Goal: Task Accomplishment & Management: Manage account settings

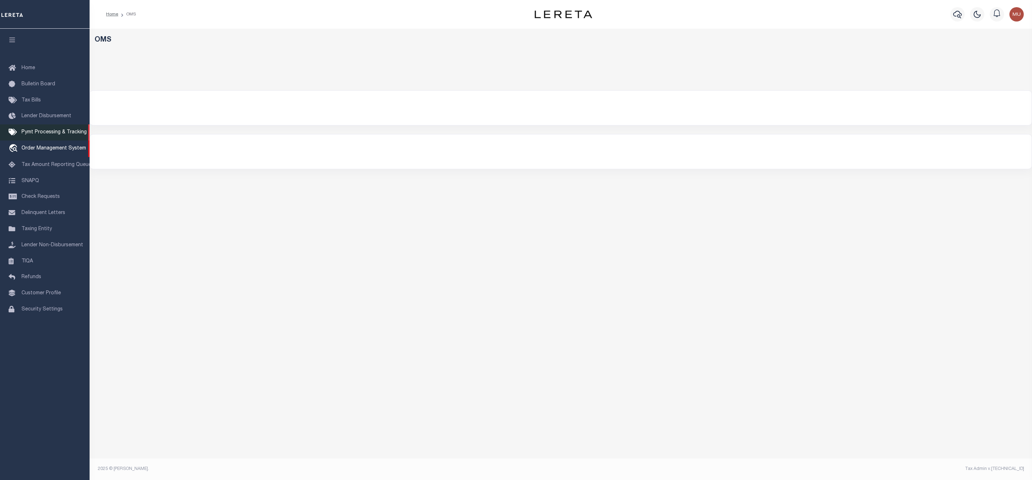
select select "200"
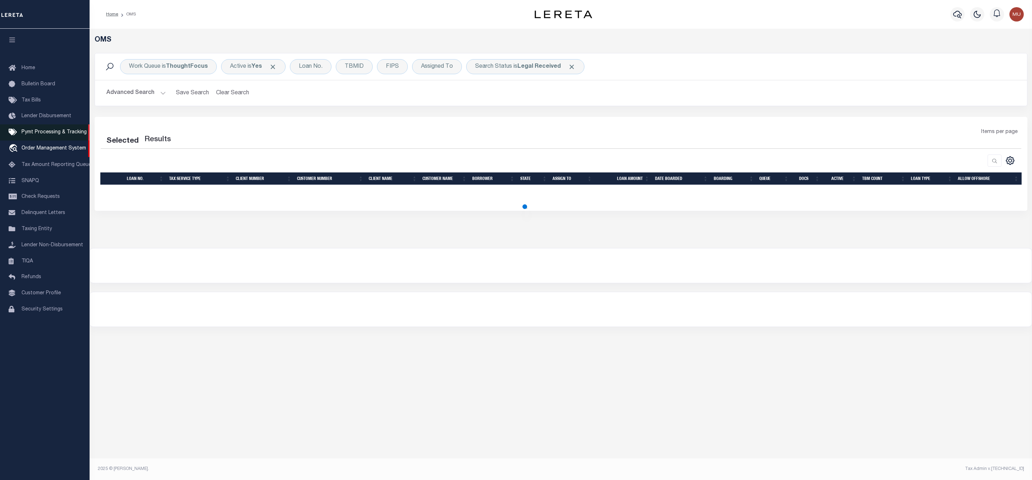
select select "200"
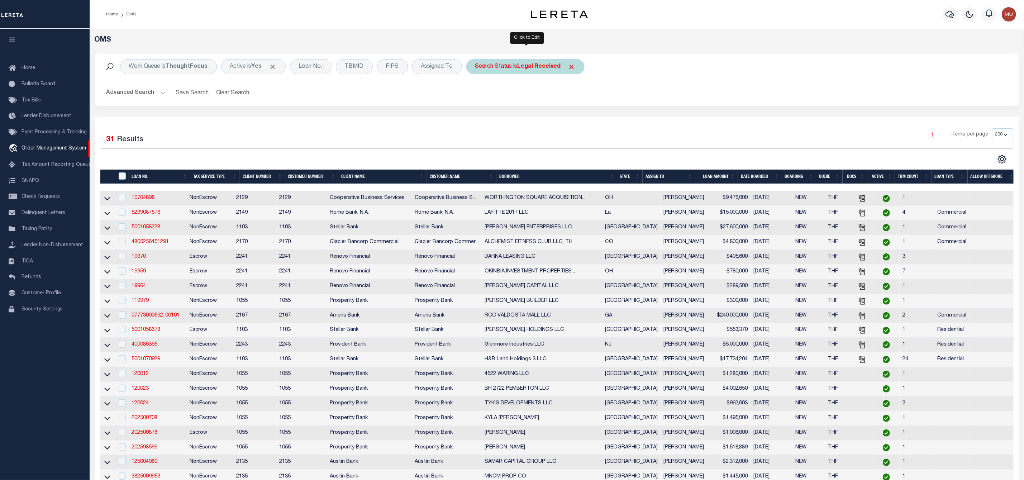
click at [535, 68] on b "Legal Received" at bounding box center [539, 67] width 43 height 6
click at [521, 106] on select "Automated Search Bad Parcel Complete Duplicate Parcel High Dollar Reporting In …" at bounding box center [528, 102] width 105 height 14
select select "IP"
click at [477, 96] on select "Automated Search Bad Parcel Complete Duplicate Parcel High Dollar Reporting In …" at bounding box center [528, 102] width 105 height 14
click at [573, 121] on input "Apply" at bounding box center [570, 117] width 21 height 12
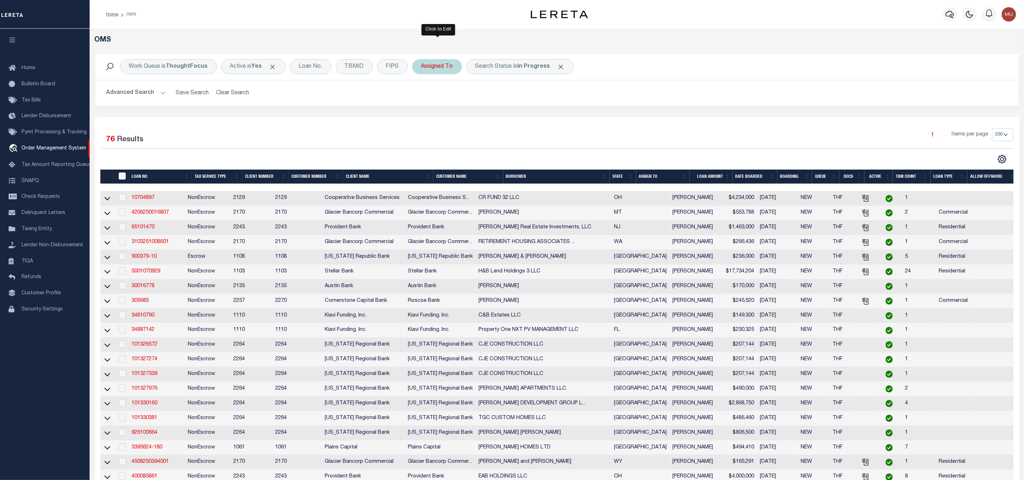
click at [446, 67] on div "Assigned To" at bounding box center [437, 66] width 50 height 15
click at [446, 105] on select "--Unassigned-- [PERSON_NAME] [PERSON_NAME] [PERSON_NAME] [PERSON_NAME], [PERSON…" at bounding box center [473, 102] width 105 height 14
select select "[PERSON_NAME]"
click at [423, 96] on select "--Unassigned-- [PERSON_NAME] [PERSON_NAME] [PERSON_NAME] [PERSON_NAME], [PERSON…" at bounding box center [473, 102] width 105 height 14
click at [512, 120] on input "Apply" at bounding box center [516, 117] width 21 height 12
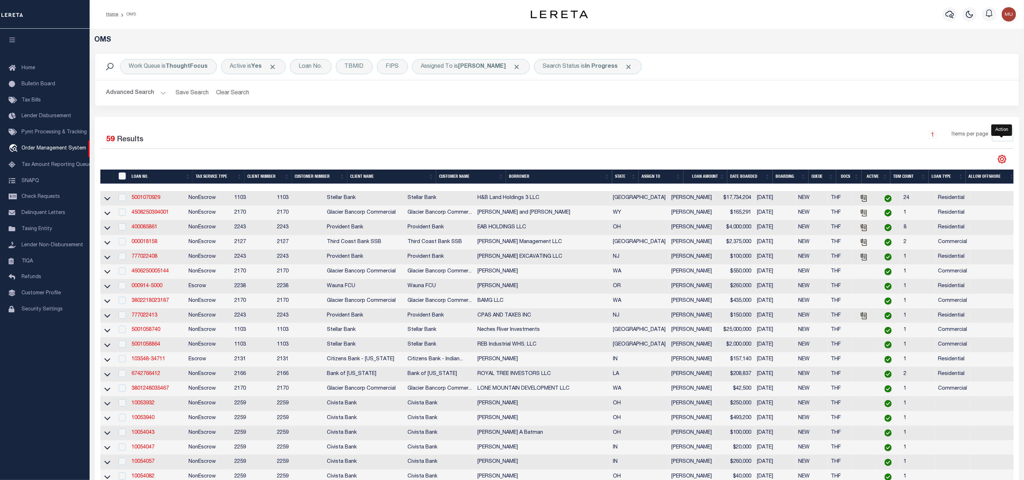
click at [1000, 161] on icon "" at bounding box center [1001, 158] width 9 height 9
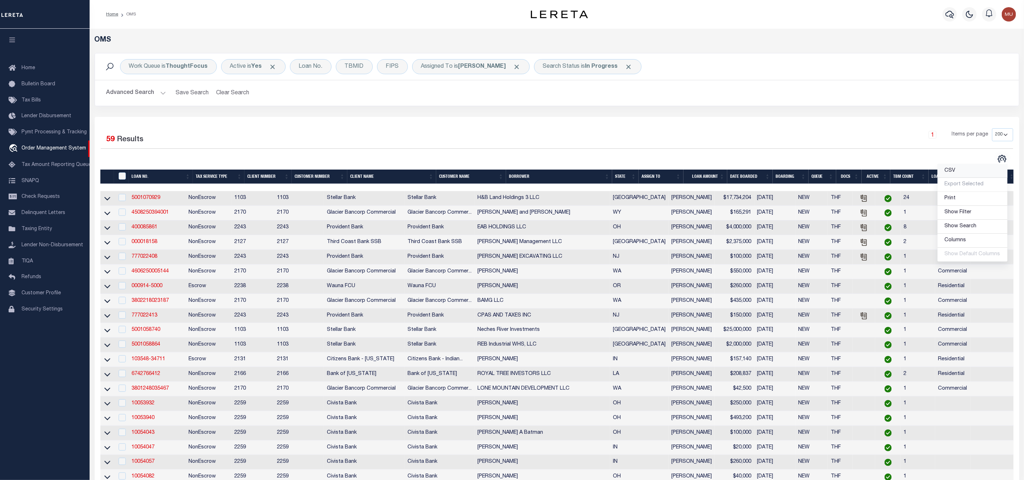
click at [959, 175] on link "CSV" at bounding box center [973, 171] width 70 height 14
click at [124, 199] on input "checkbox" at bounding box center [122, 197] width 7 height 7
checkbox input "true"
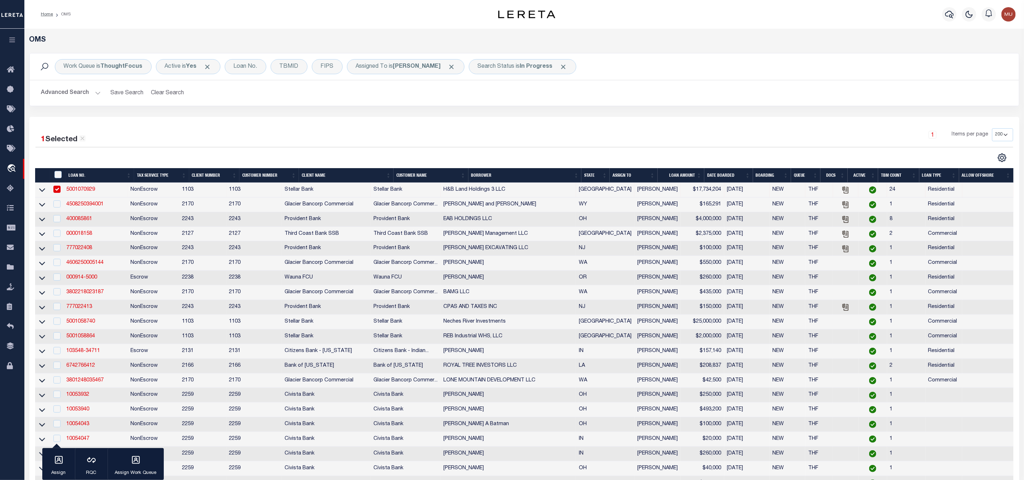
click at [123, 211] on td "4508250394001" at bounding box center [95, 204] width 64 height 15
checkbox input "true"
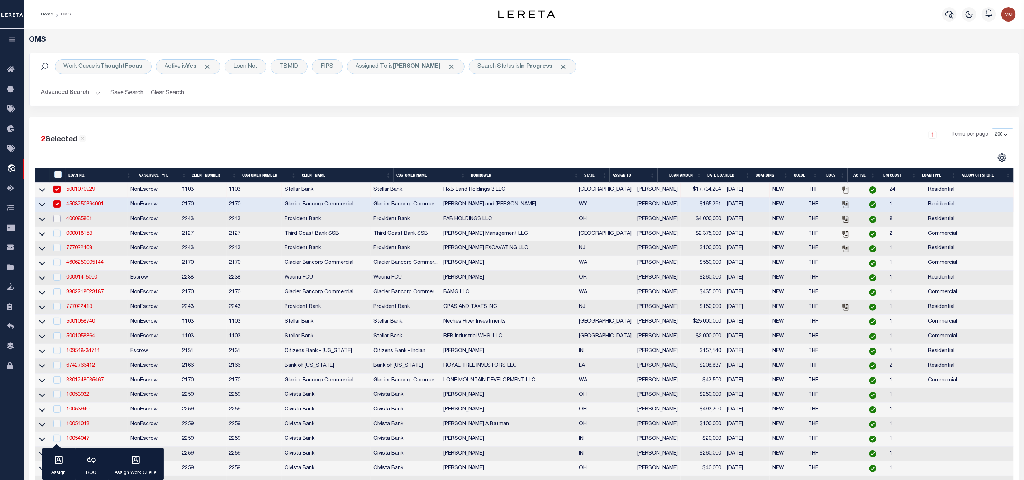
click at [58, 221] on input "checkbox" at bounding box center [56, 218] width 7 height 7
checkbox input "true"
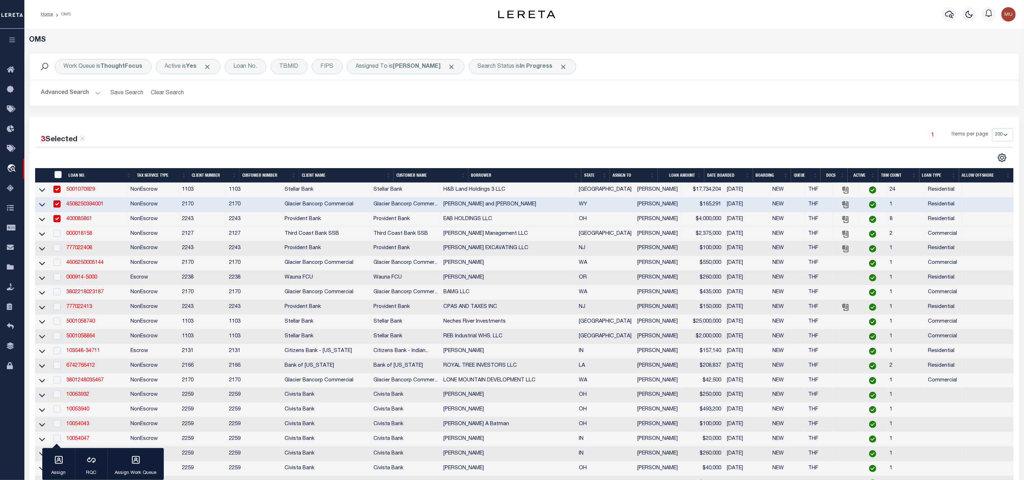
click at [56, 241] on td at bounding box center [56, 234] width 15 height 15
checkbox input "true"
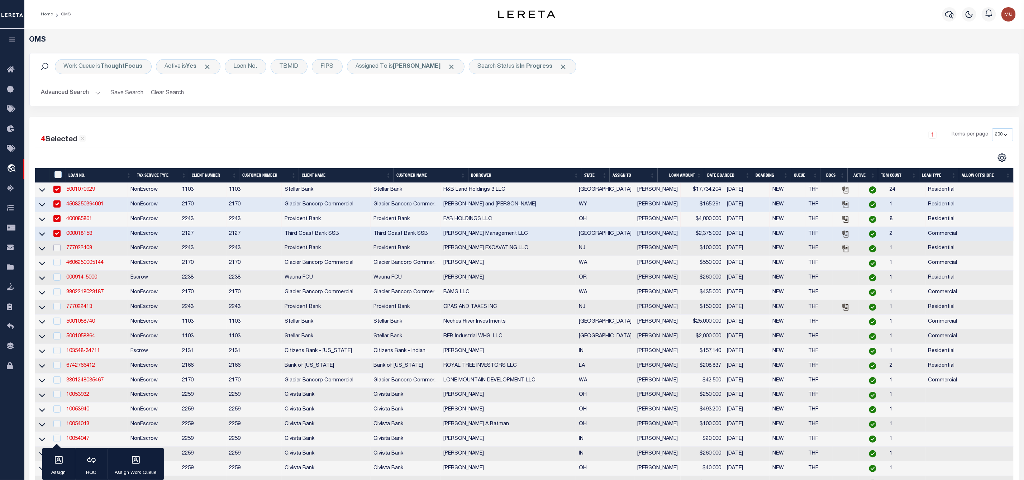
click at [58, 251] on input "checkbox" at bounding box center [56, 247] width 7 height 7
checkbox input "true"
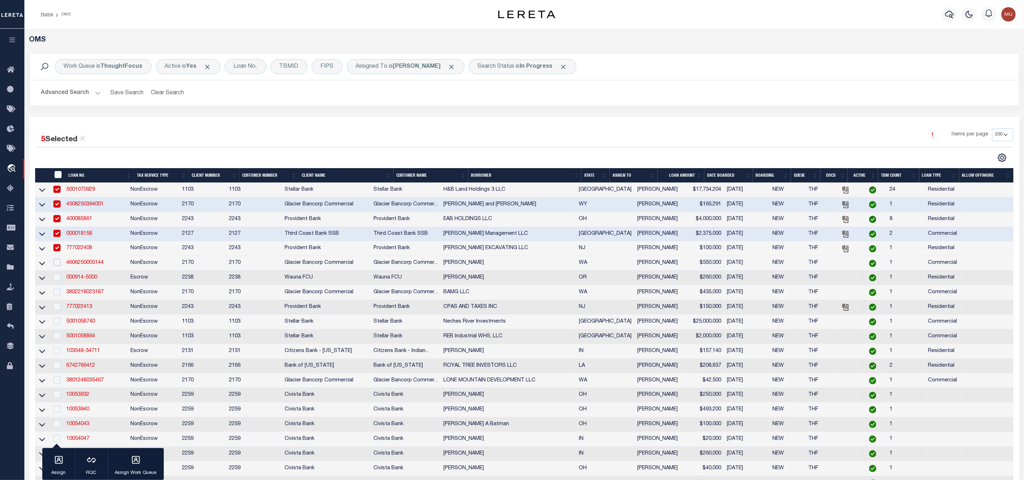
click at [56, 262] on input "checkbox" at bounding box center [56, 262] width 7 height 7
checkbox input "true"
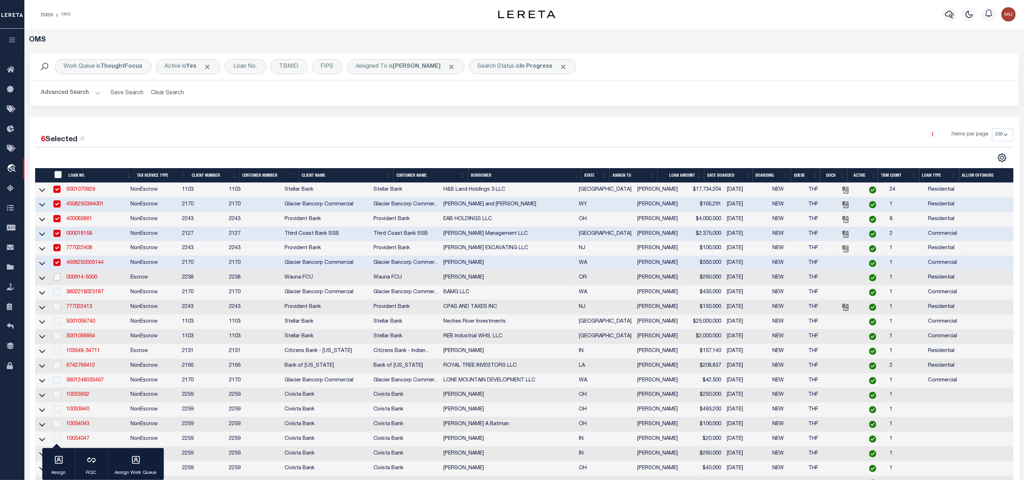
click at [59, 279] on input "checkbox" at bounding box center [56, 276] width 7 height 7
checkbox input "true"
click at [59, 291] on input "checkbox" at bounding box center [56, 291] width 7 height 7
checkbox input "true"
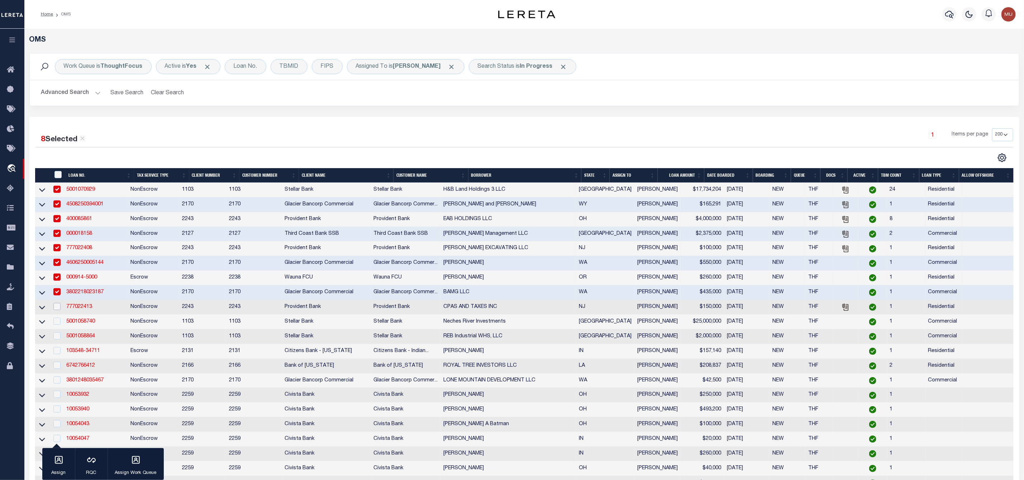
click at [59, 307] on input "checkbox" at bounding box center [56, 306] width 7 height 7
checkbox input "true"
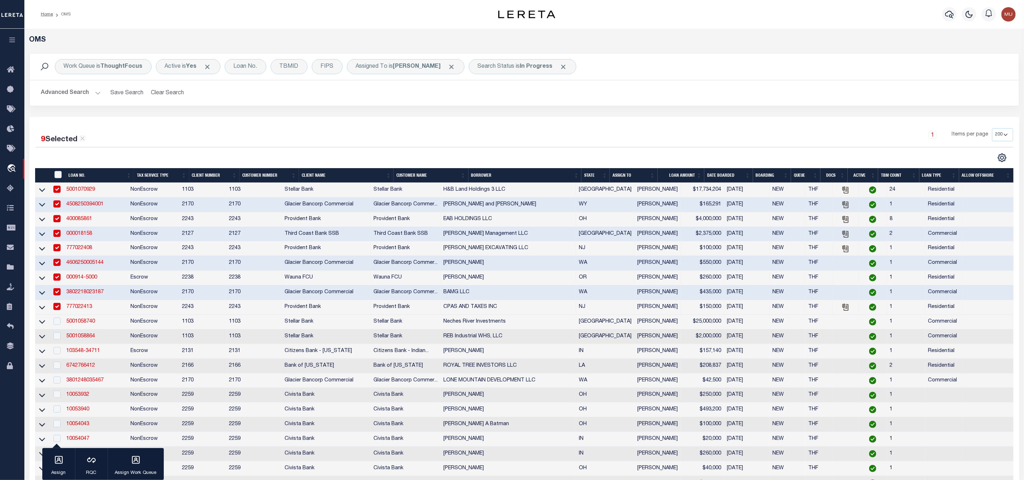
click at [60, 320] on td at bounding box center [56, 322] width 15 height 15
checkbox input "true"
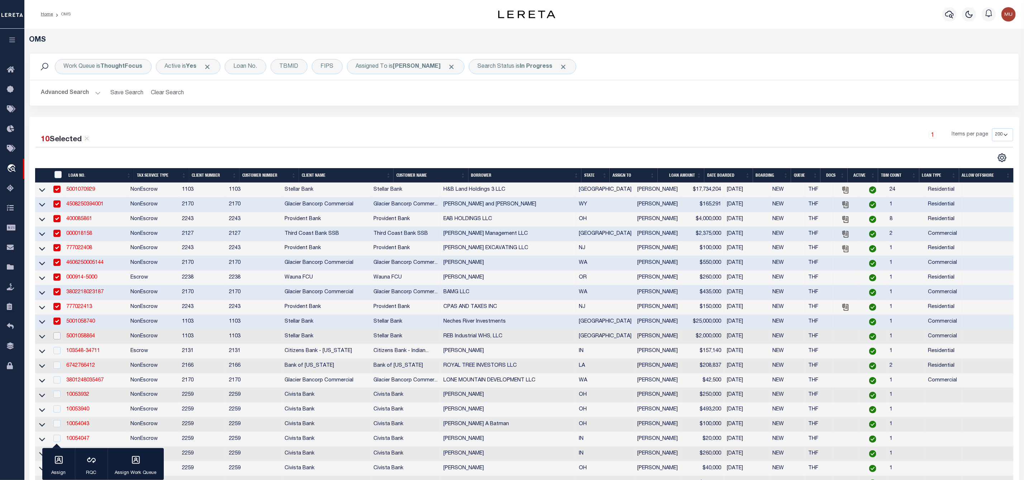
click at [59, 339] on input "checkbox" at bounding box center [56, 335] width 7 height 7
checkbox input "true"
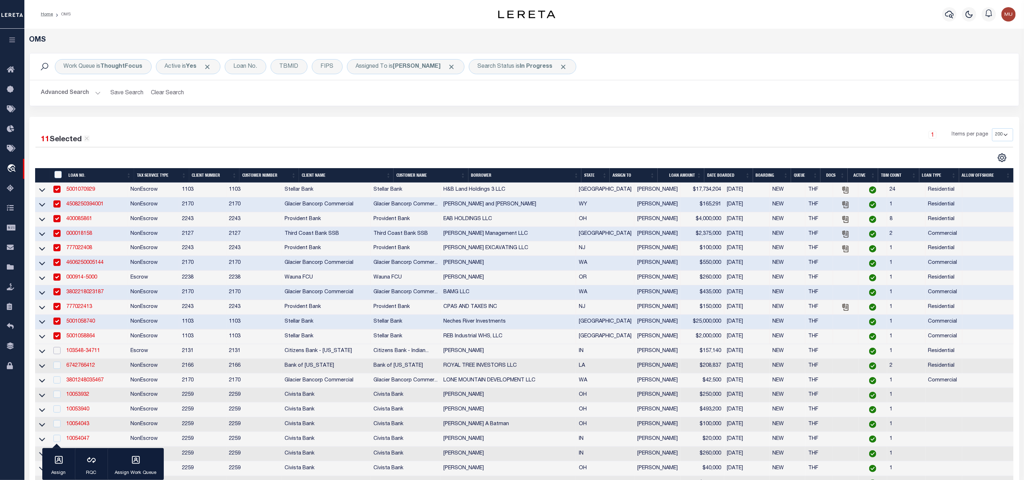
click at [58, 354] on input "checkbox" at bounding box center [56, 350] width 7 height 7
checkbox input "true"
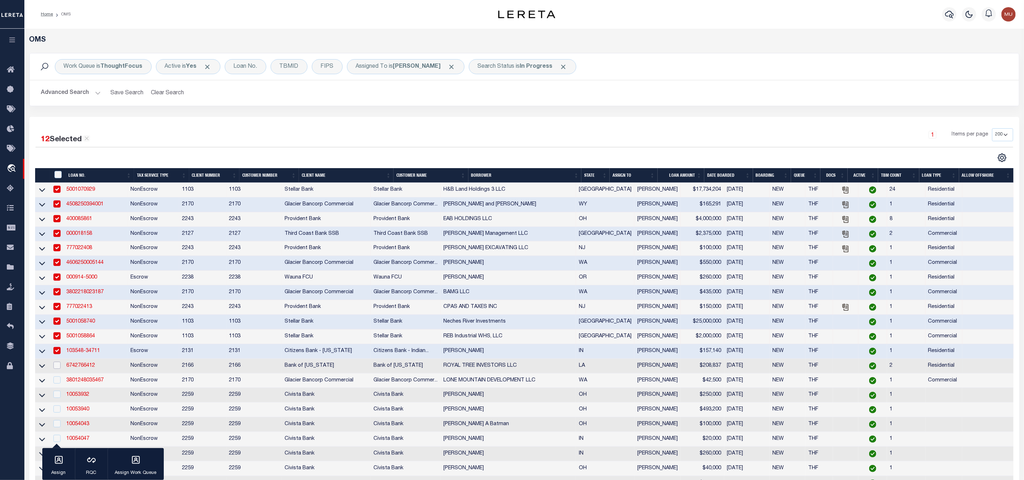
click at [60, 368] on input "checkbox" at bounding box center [56, 365] width 7 height 7
checkbox input "true"
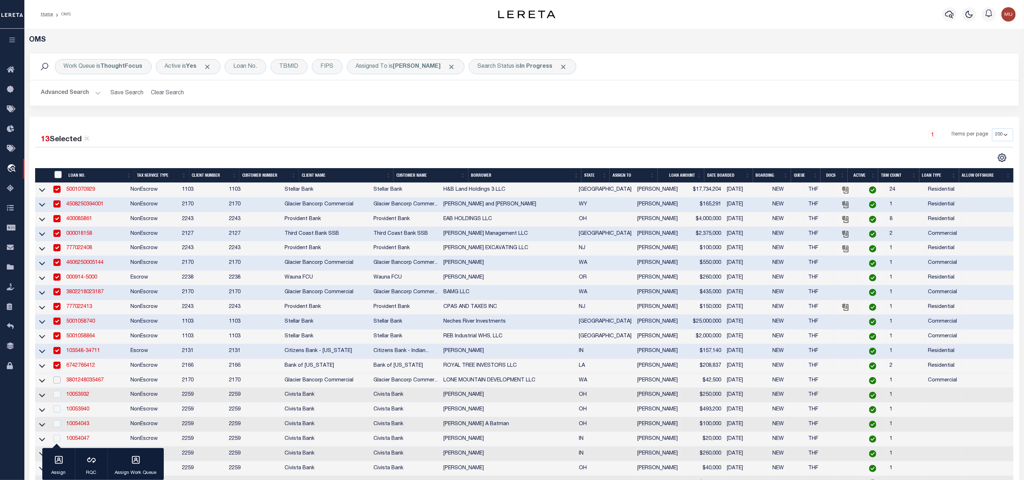
click at [57, 382] on input "checkbox" at bounding box center [56, 379] width 7 height 7
checkbox input "true"
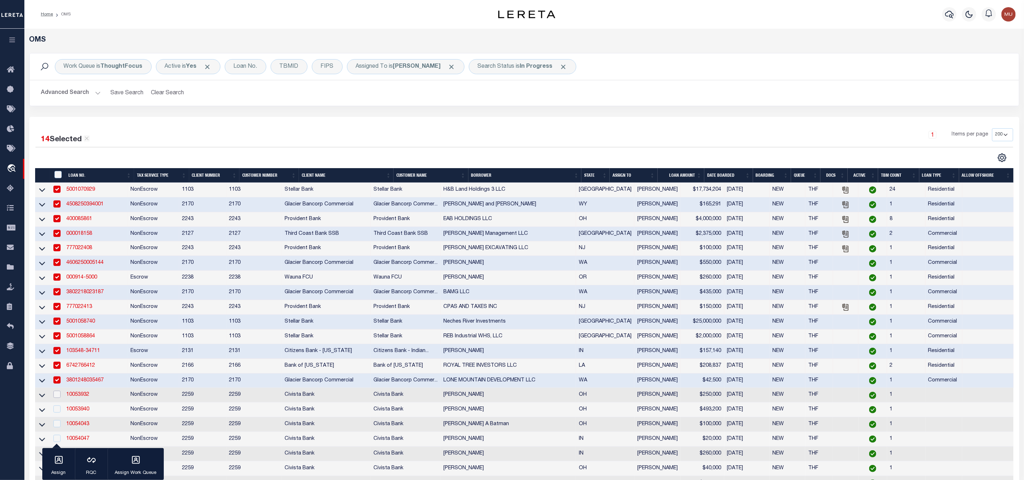
click at [59, 397] on input "checkbox" at bounding box center [56, 394] width 7 height 7
checkbox input "true"
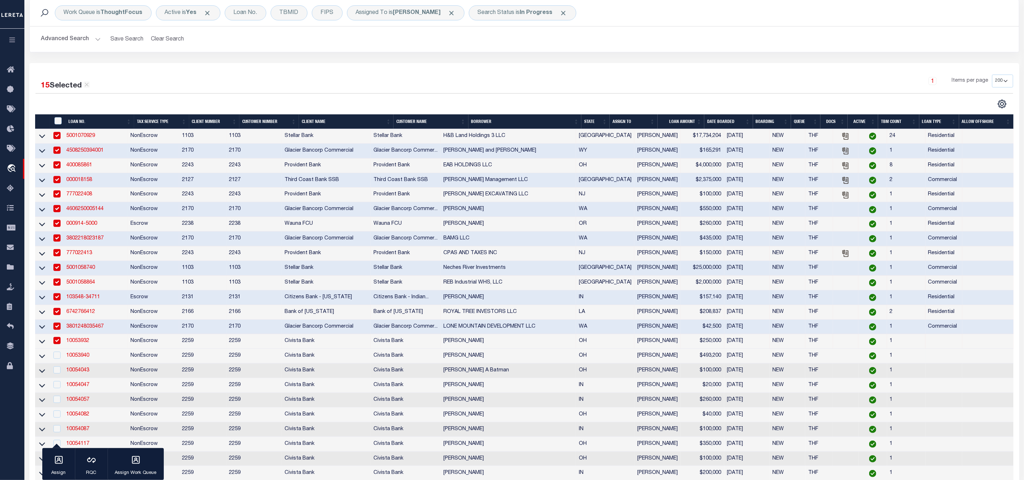
click at [61, 359] on div at bounding box center [56, 356] width 9 height 8
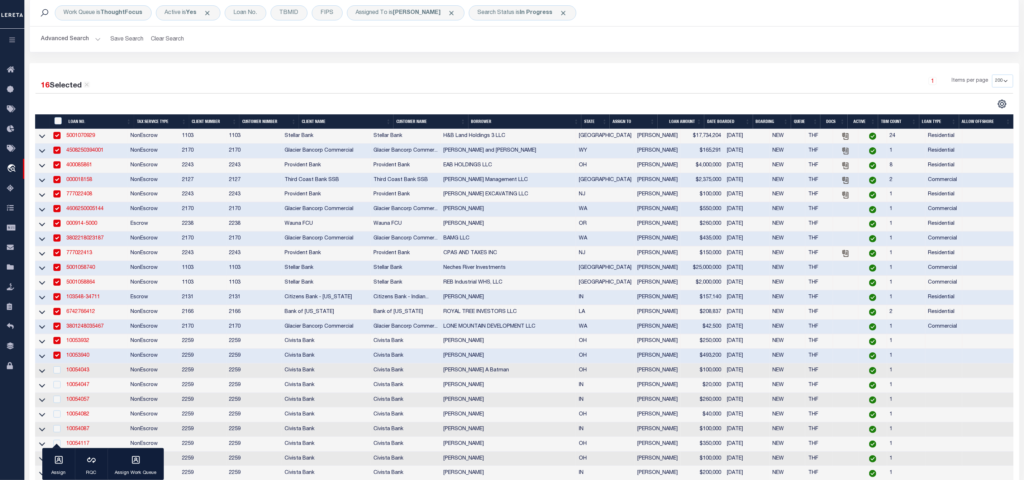
click at [56, 359] on input "checkbox" at bounding box center [56, 355] width 7 height 7
checkbox input "false"
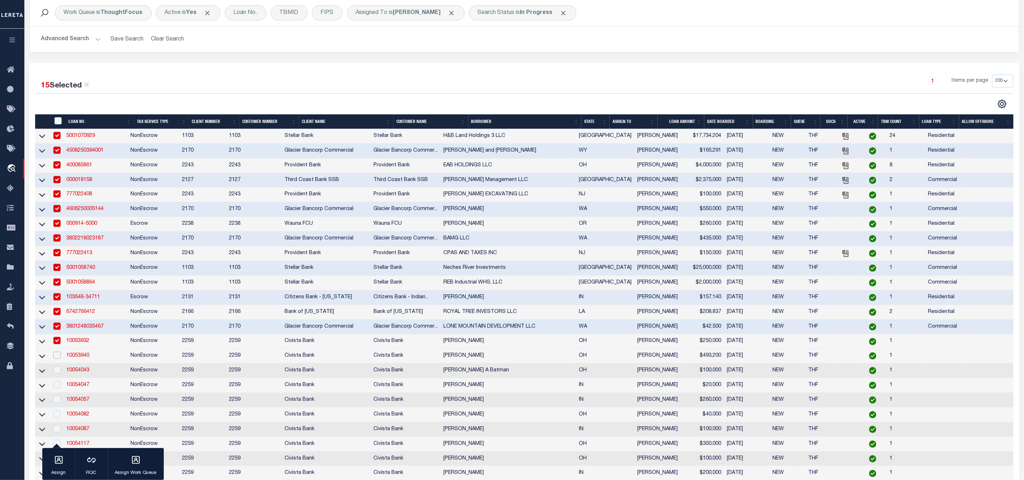
scroll to position [0, 0]
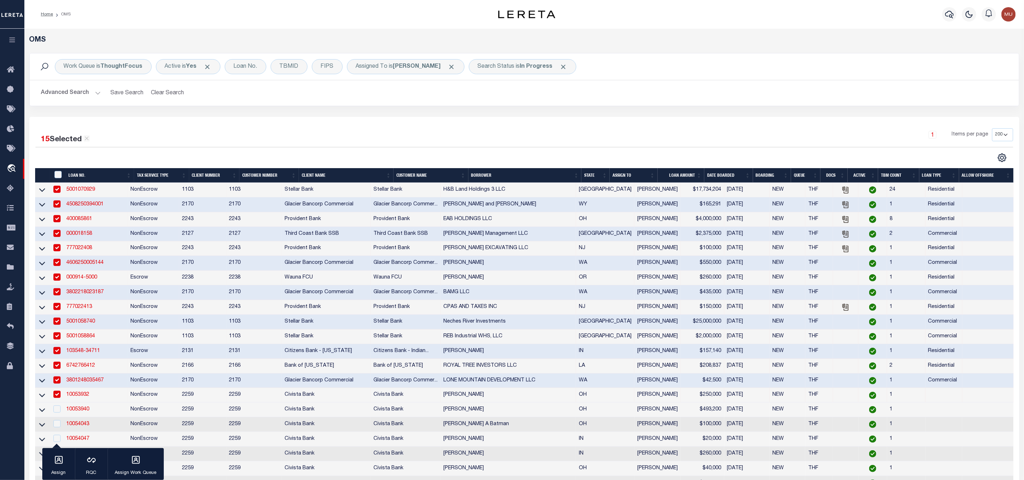
click at [628, 104] on div "Advanced Search Save Search Clear Search tblSearchTopScreen_dynamictable_____De…" at bounding box center [524, 92] width 989 height 25
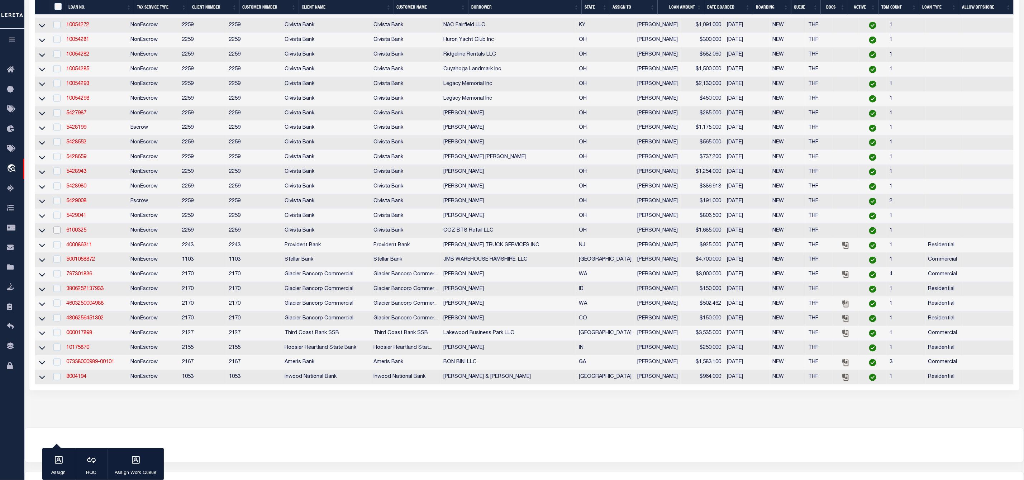
click at [55, 234] on input "checkbox" at bounding box center [56, 230] width 7 height 7
checkbox input "true"
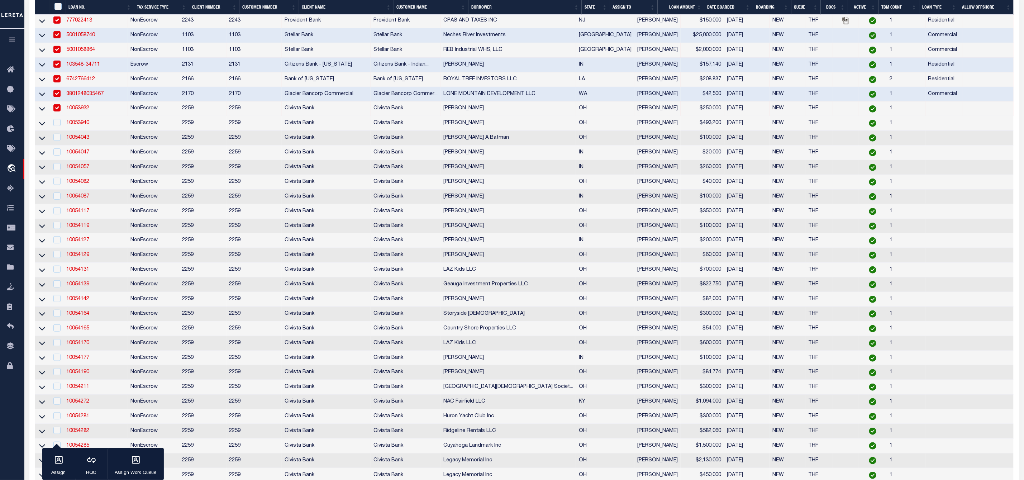
scroll to position [179, 0]
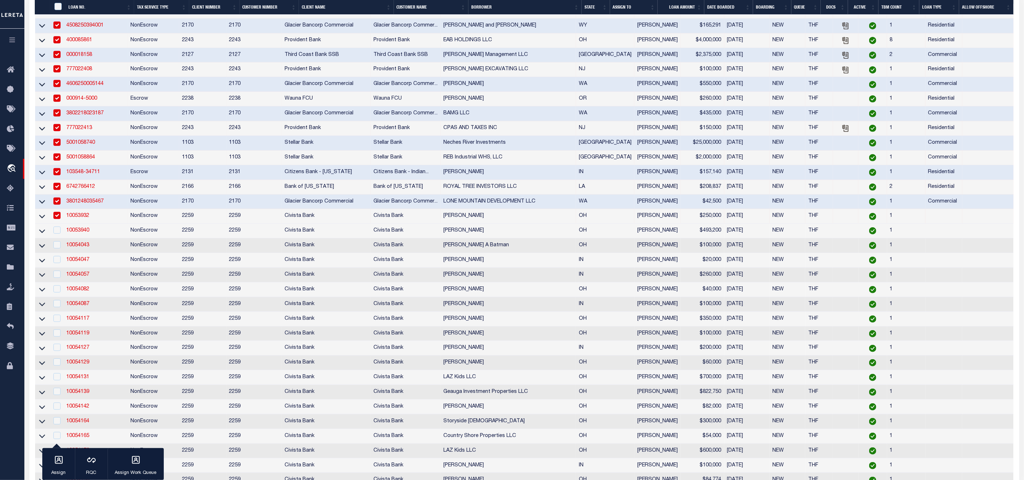
click at [56, 219] on input "checkbox" at bounding box center [56, 215] width 7 height 7
checkbox input "false"
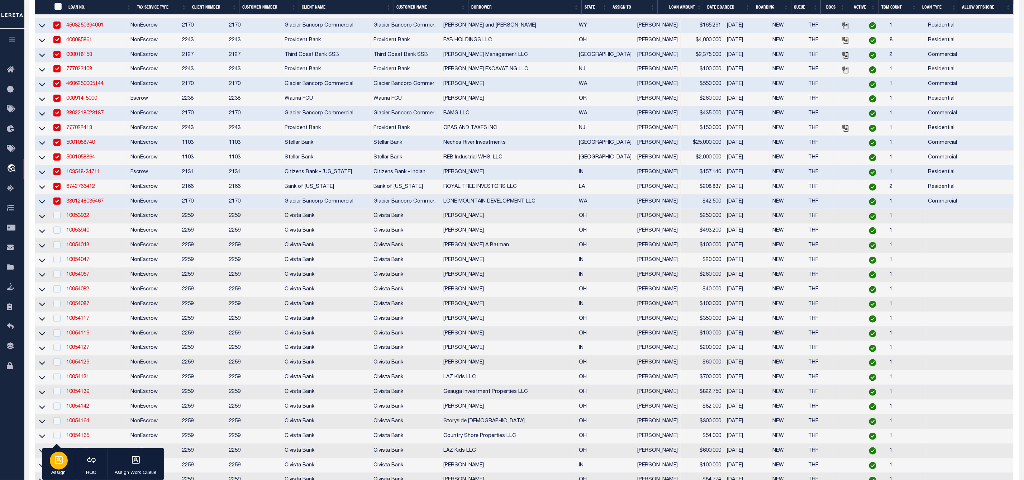
click at [59, 462] on icon "button" at bounding box center [58, 459] width 9 height 9
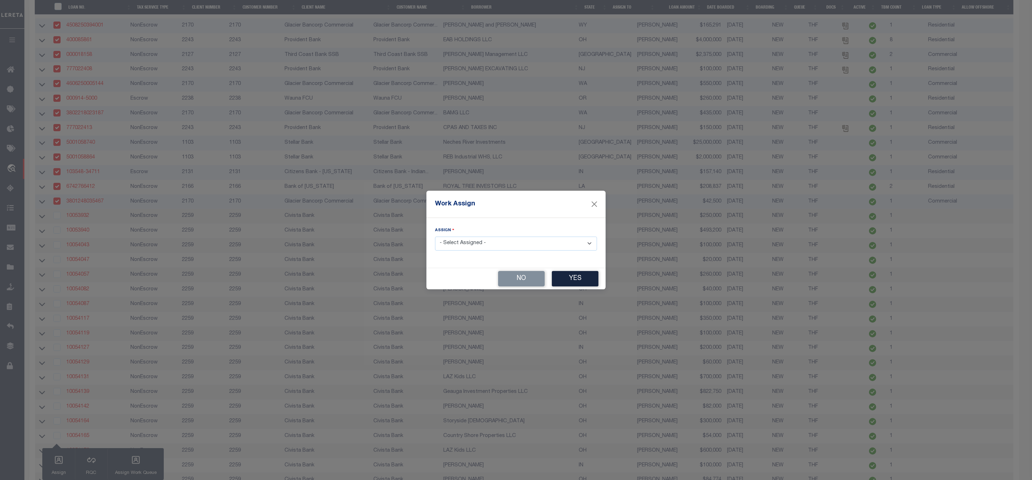
click at [477, 240] on select "- Select Assigned - --Unassigned-- [PERSON_NAME] [PERSON_NAME] [PERSON_NAME] [P…" at bounding box center [516, 244] width 162 height 14
select select "[PERSON_NAME]"
click at [435, 237] on select "- Select Assigned - --Unassigned-- [PERSON_NAME] [PERSON_NAME] [PERSON_NAME] [P…" at bounding box center [516, 244] width 162 height 14
click at [587, 284] on button "Yes" at bounding box center [575, 278] width 47 height 15
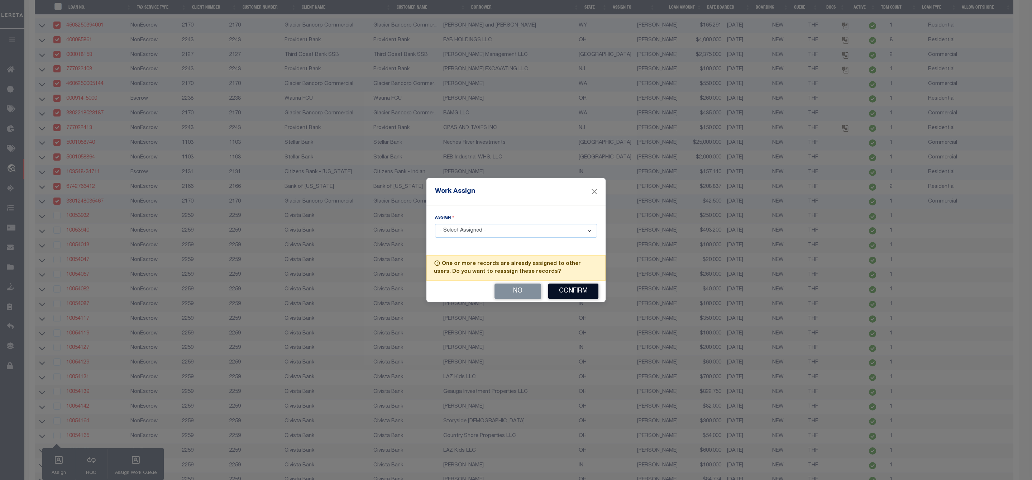
click at [574, 293] on button "Confirm" at bounding box center [573, 291] width 50 height 15
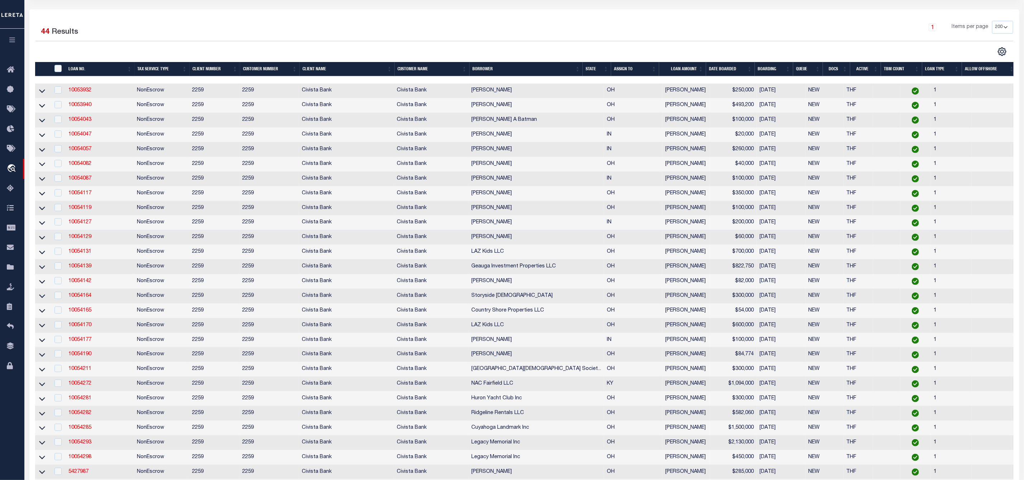
scroll to position [449, 0]
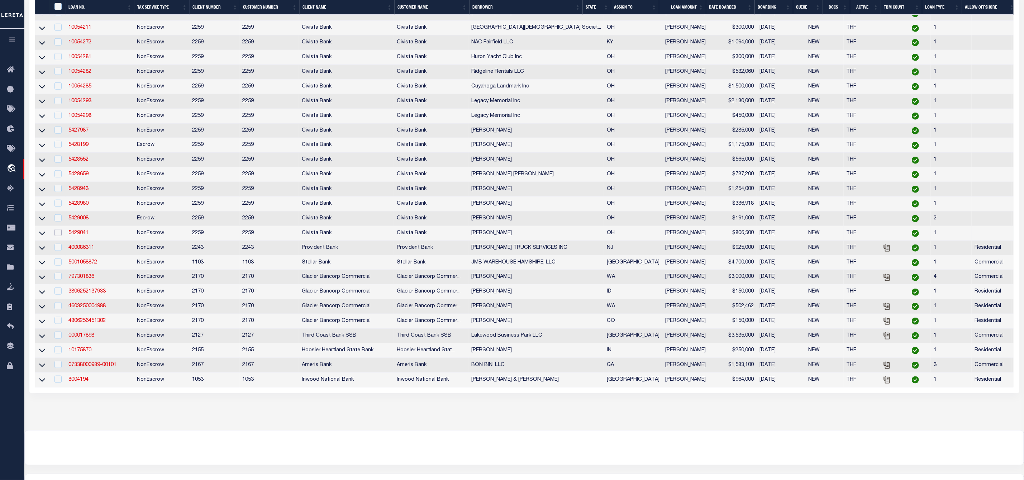
click at [57, 236] on input "checkbox" at bounding box center [57, 232] width 7 height 7
checkbox input "true"
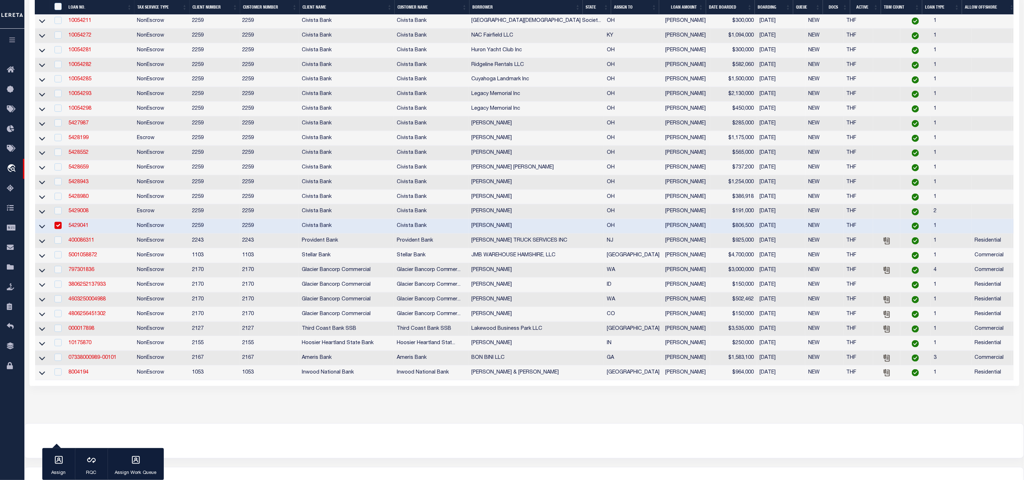
scroll to position [375, 0]
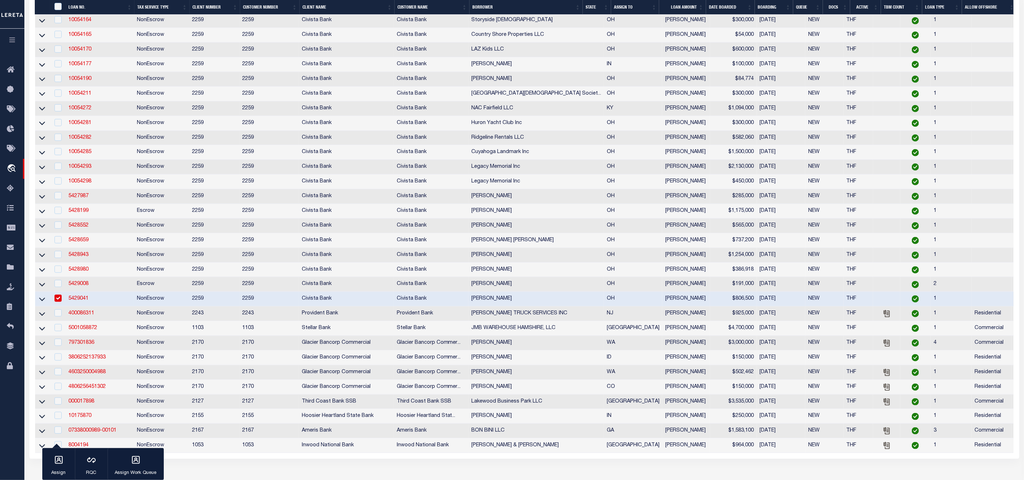
click at [56, 219] on td at bounding box center [58, 211] width 16 height 15
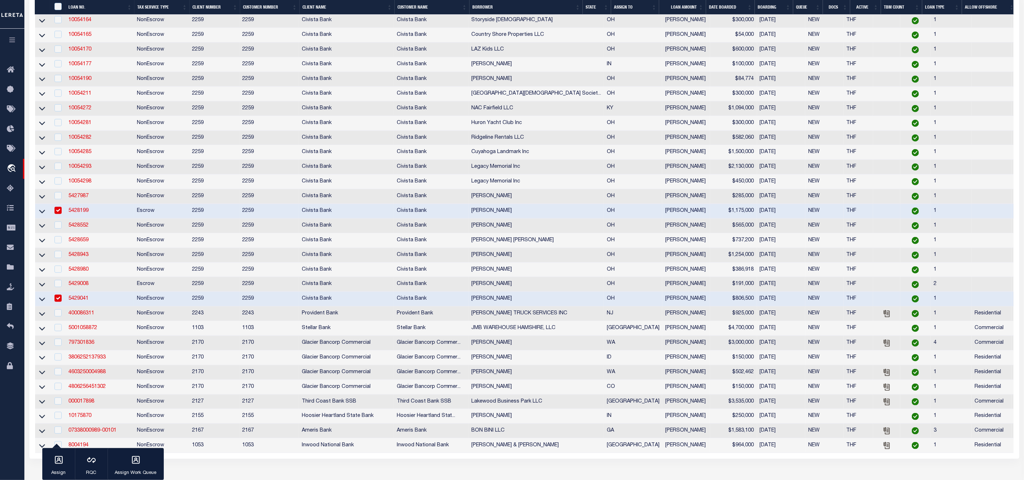
scroll to position [302, 0]
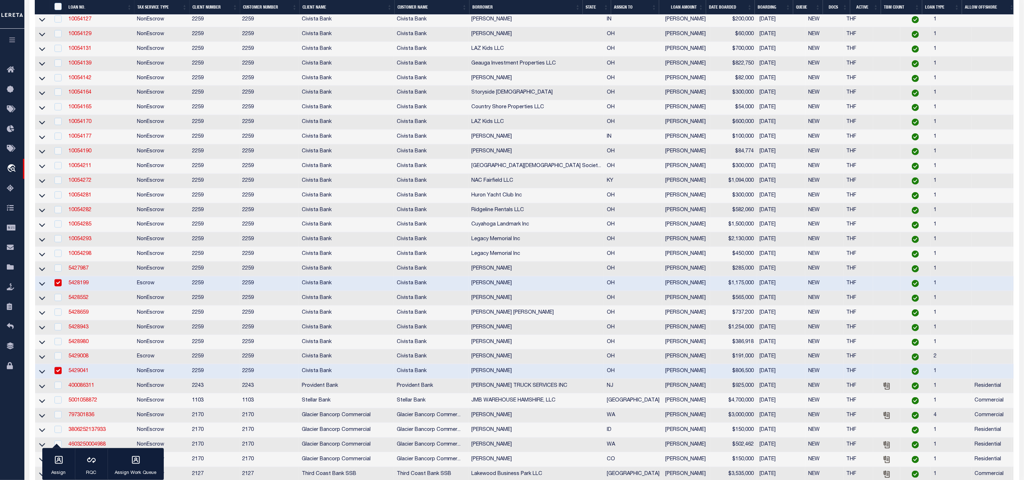
click at [59, 286] on input "checkbox" at bounding box center [57, 282] width 7 height 7
checkbox input "false"
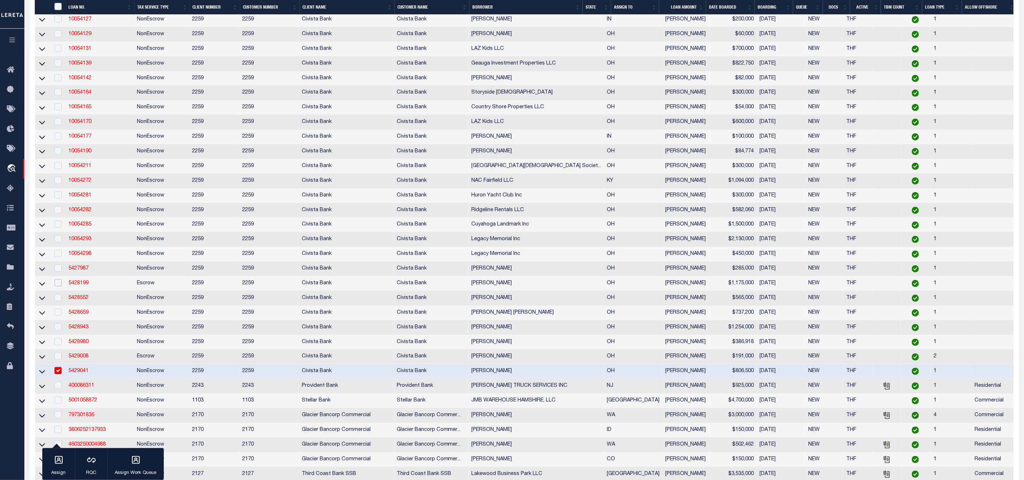
scroll to position [356, 0]
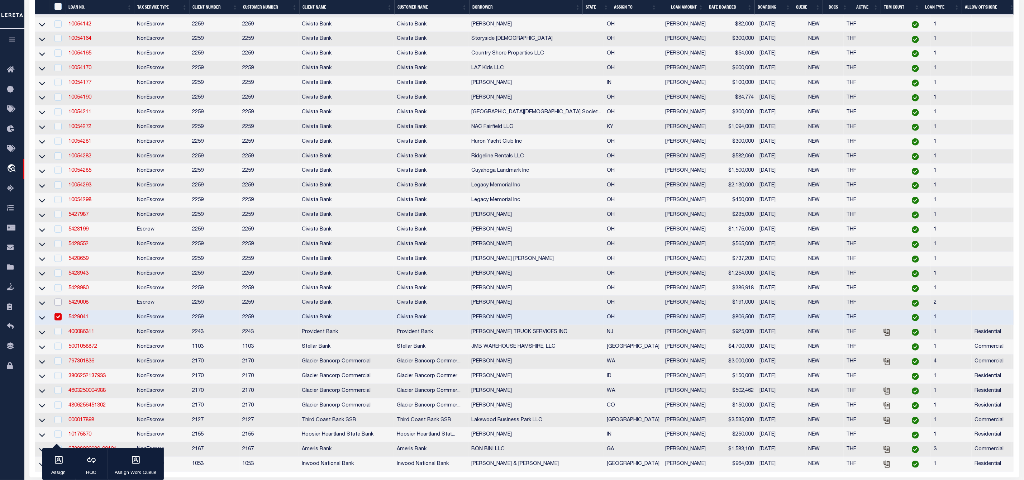
click at [61, 306] on input "checkbox" at bounding box center [57, 302] width 7 height 7
checkbox input "true"
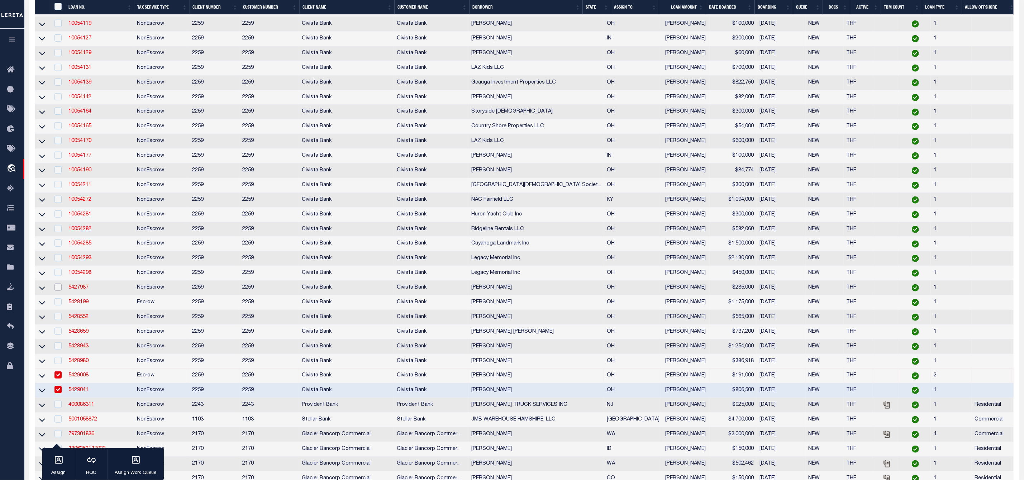
click at [59, 291] on input "checkbox" at bounding box center [57, 287] width 7 height 7
checkbox input "true"
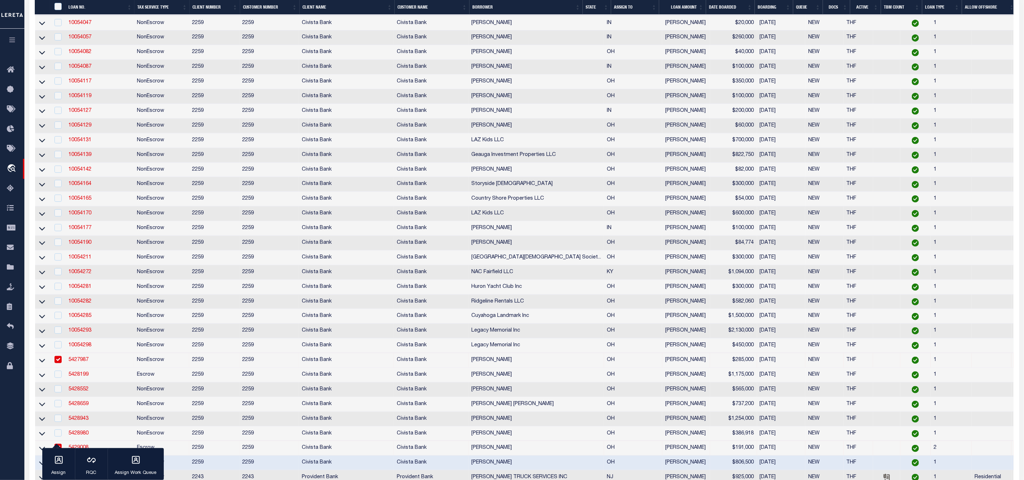
scroll to position [318, 0]
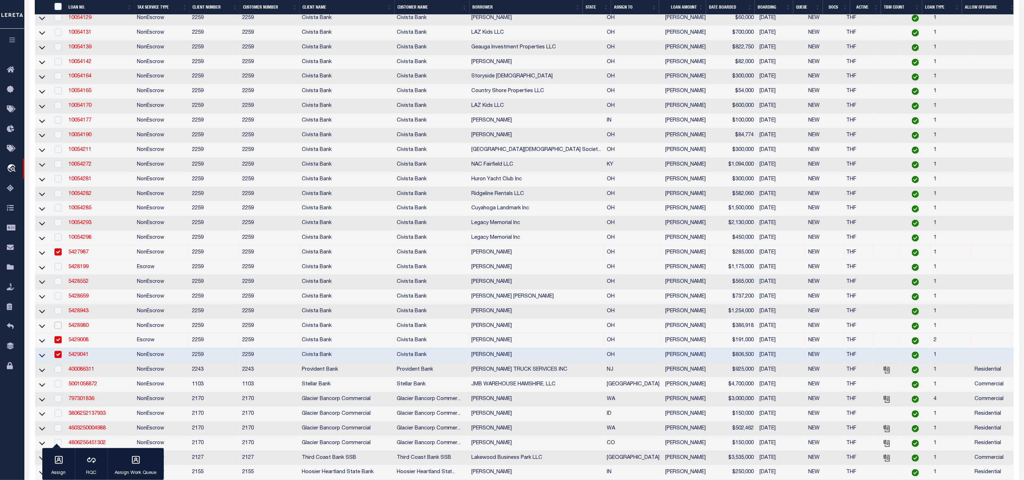
click at [56, 329] on input "checkbox" at bounding box center [57, 325] width 7 height 7
checkbox input "true"
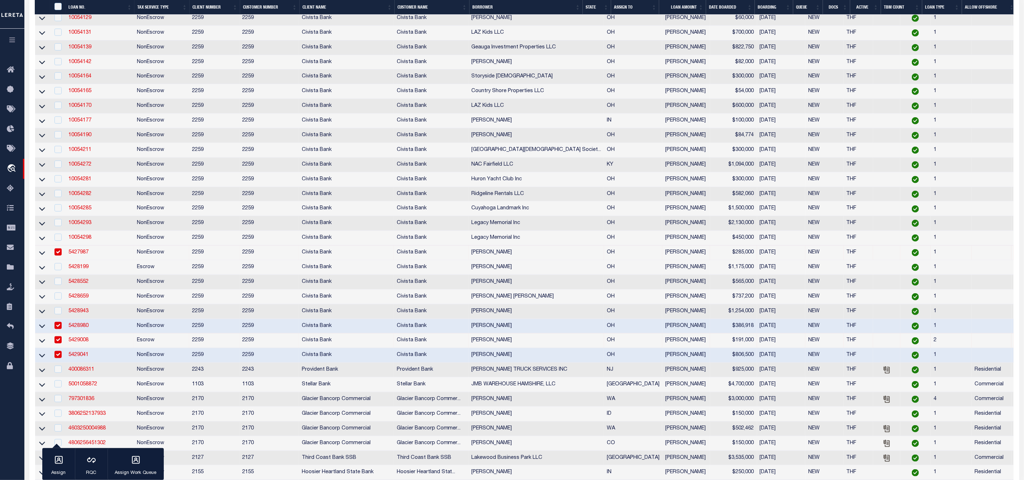
scroll to position [246, 0]
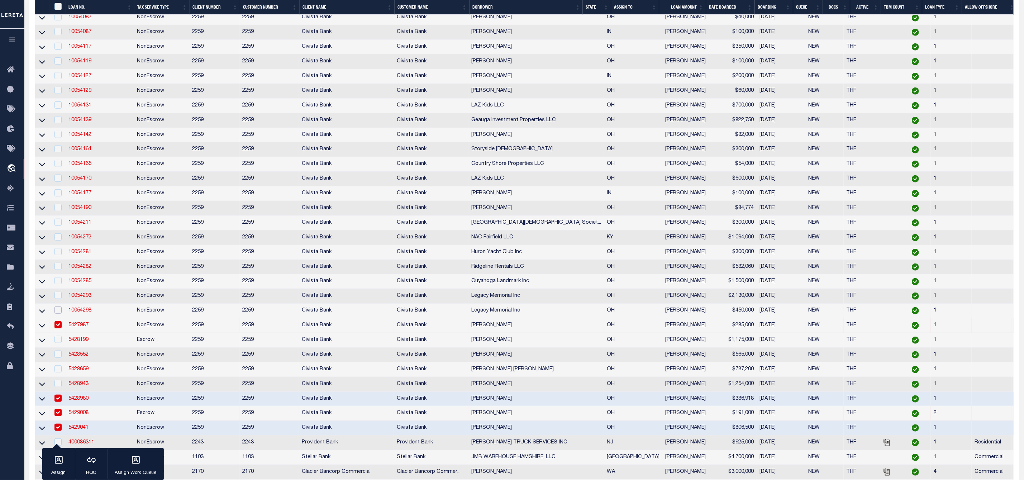
click at [57, 314] on input "checkbox" at bounding box center [57, 309] width 7 height 7
checkbox input "true"
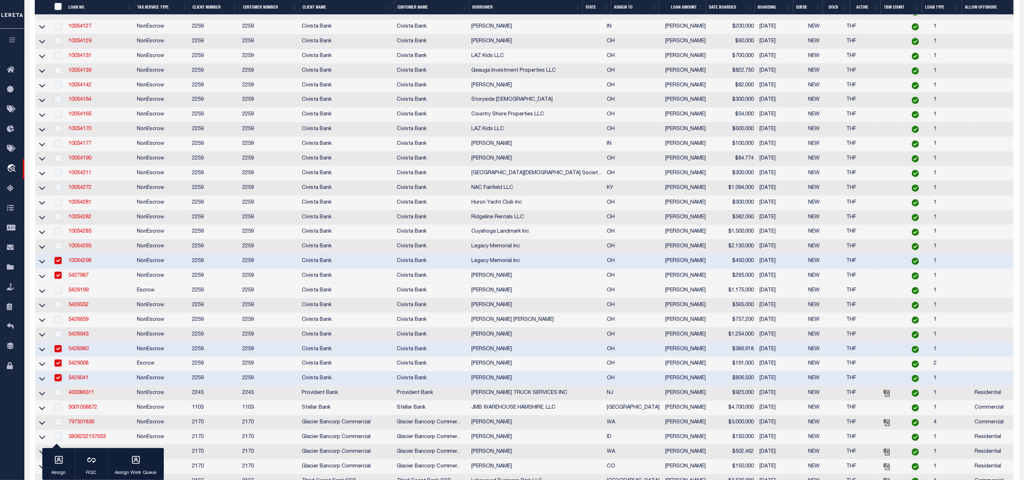
scroll to position [349, 0]
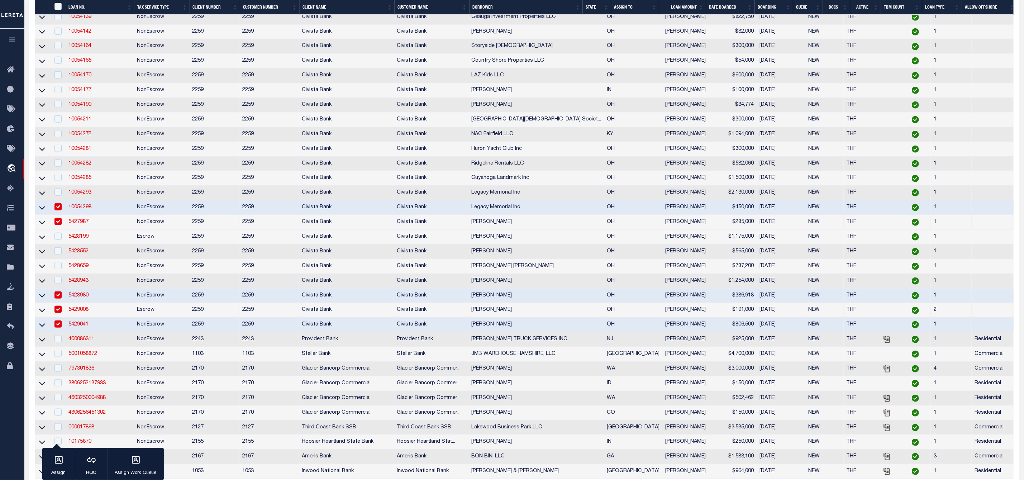
click at [59, 225] on input "checkbox" at bounding box center [57, 221] width 7 height 7
checkbox input "false"
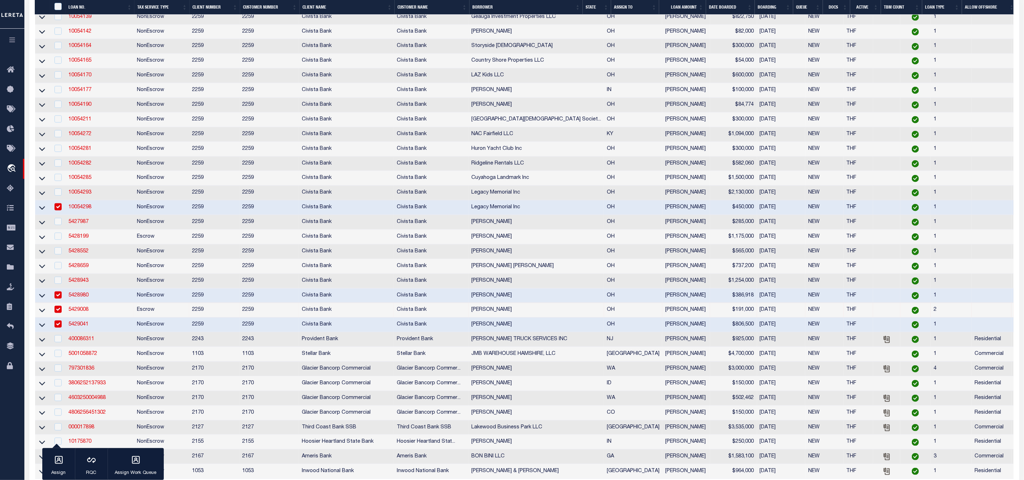
click at [59, 210] on input "checkbox" at bounding box center [57, 206] width 7 height 7
checkbox input "false"
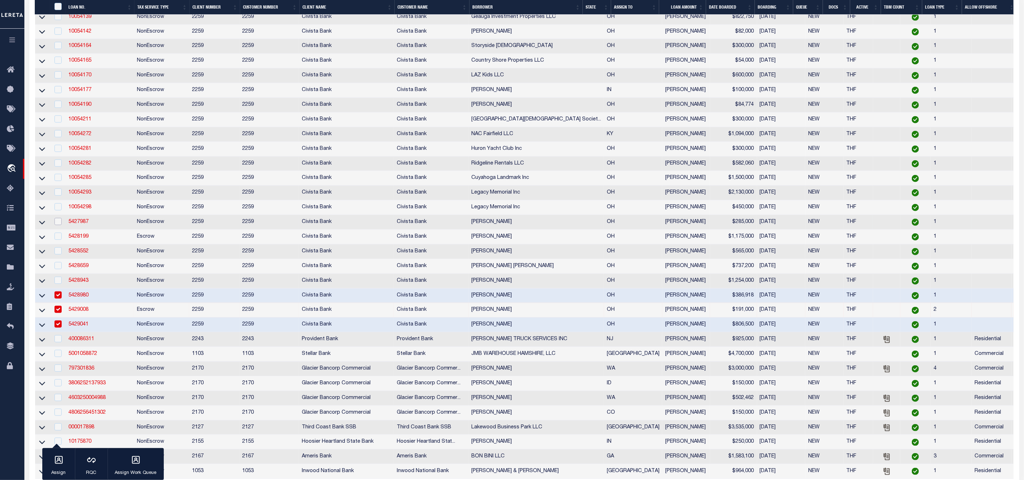
click at [60, 225] on input "checkbox" at bounding box center [57, 221] width 7 height 7
checkbox input "true"
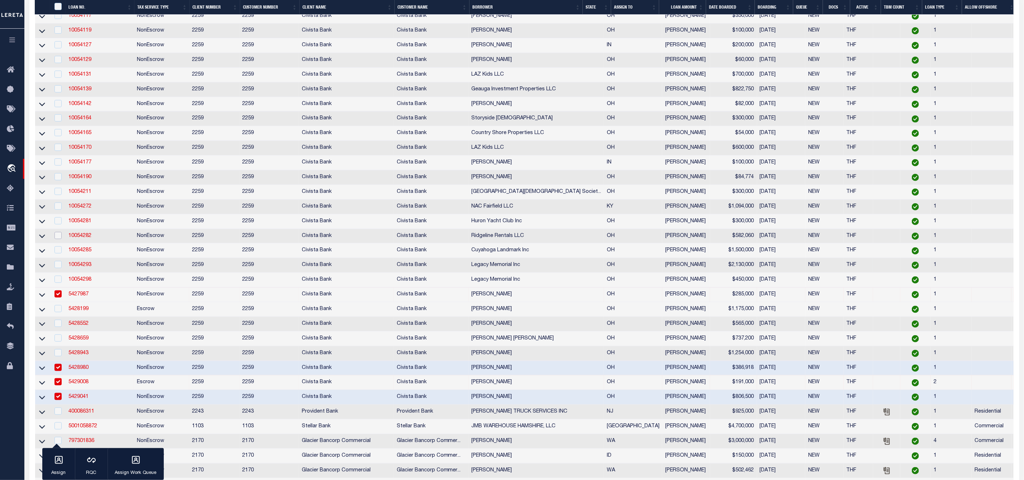
click at [59, 239] on input "checkbox" at bounding box center [57, 235] width 7 height 7
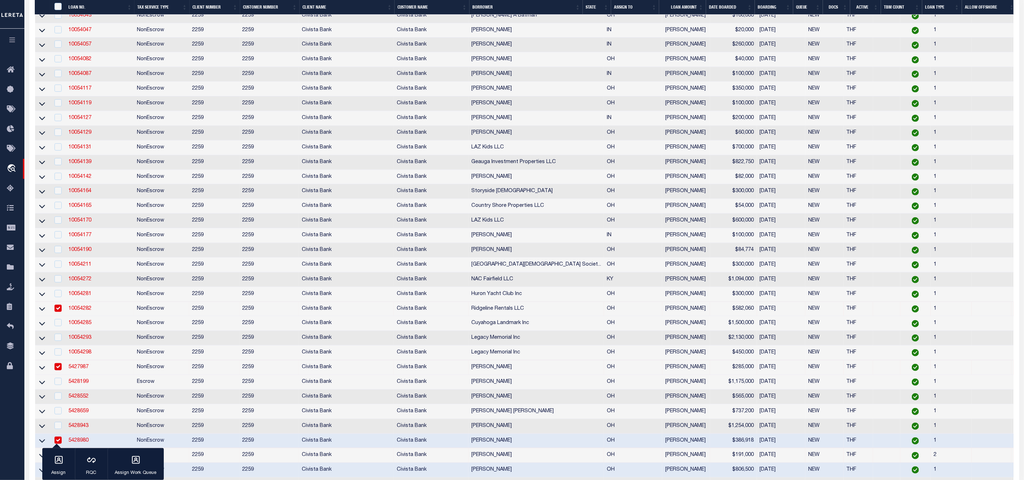
click at [57, 308] on td at bounding box center [58, 309] width 16 height 15
checkbox input "false"
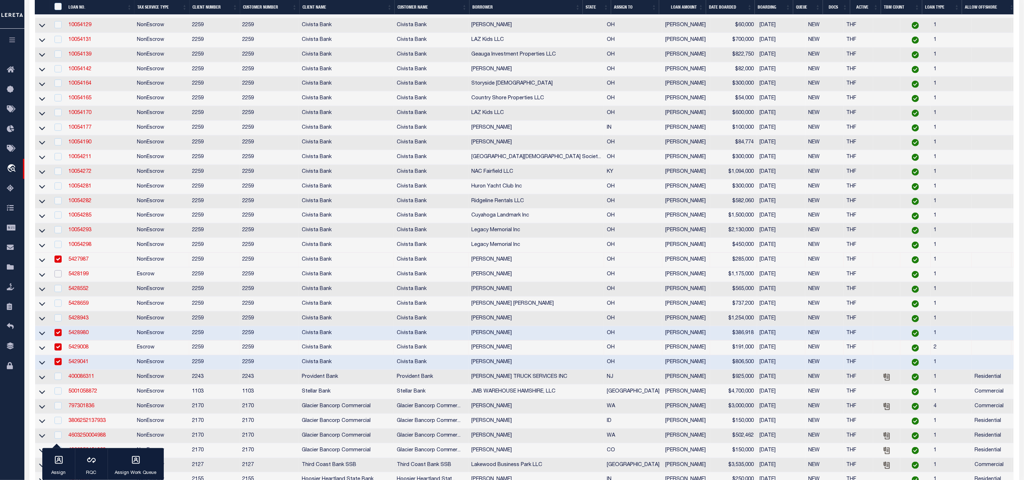
click at [59, 277] on input "checkbox" at bounding box center [57, 273] width 7 height 7
checkbox input "true"
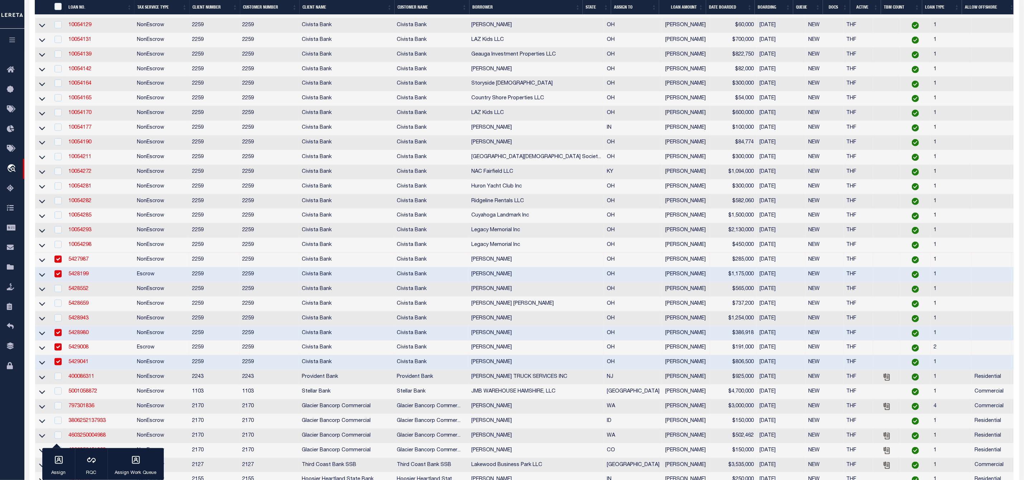
scroll to position [239, 0]
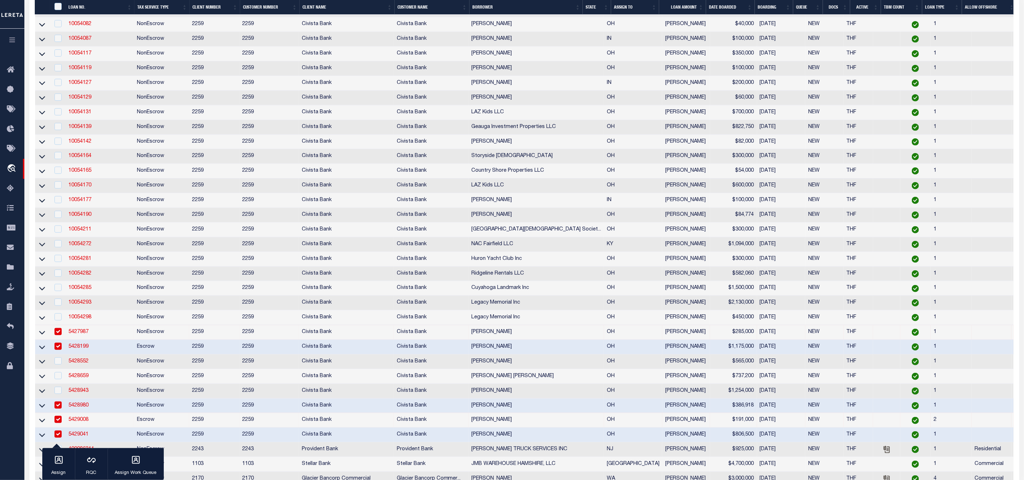
click at [59, 296] on td at bounding box center [58, 288] width 16 height 15
checkbox input "true"
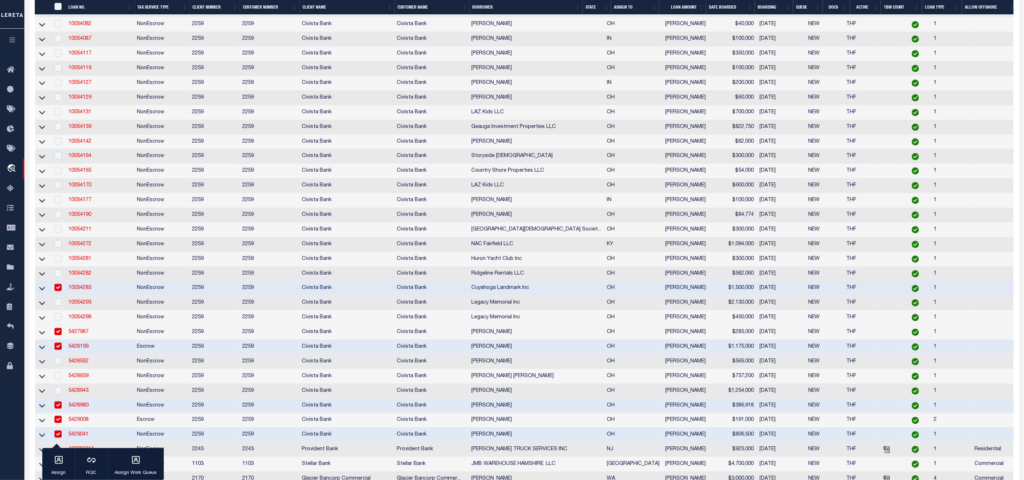
scroll to position [181, 0]
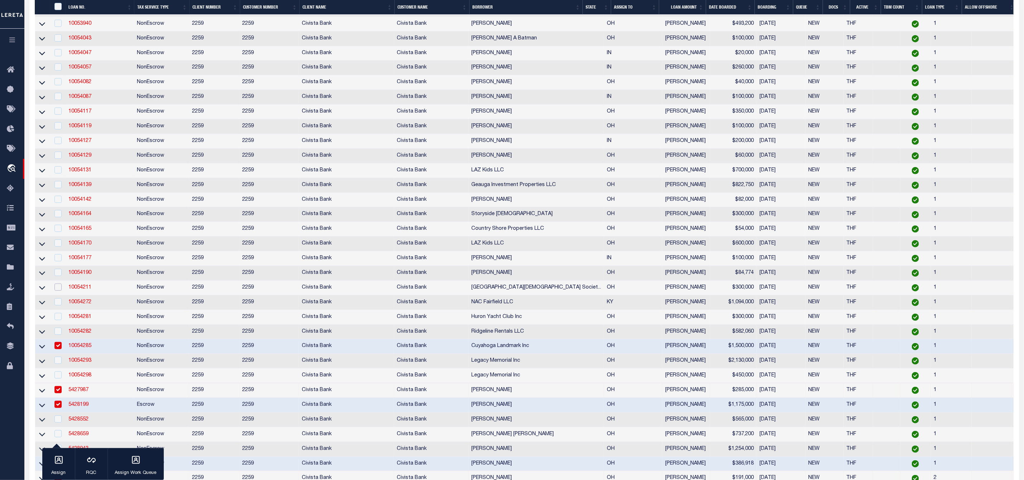
click at [56, 291] on input "checkbox" at bounding box center [57, 287] width 7 height 7
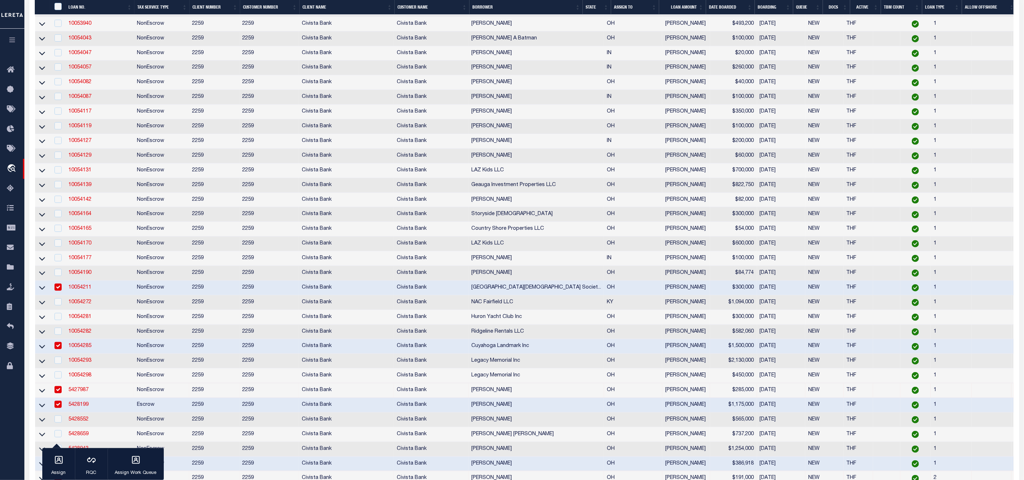
scroll to position [234, 0]
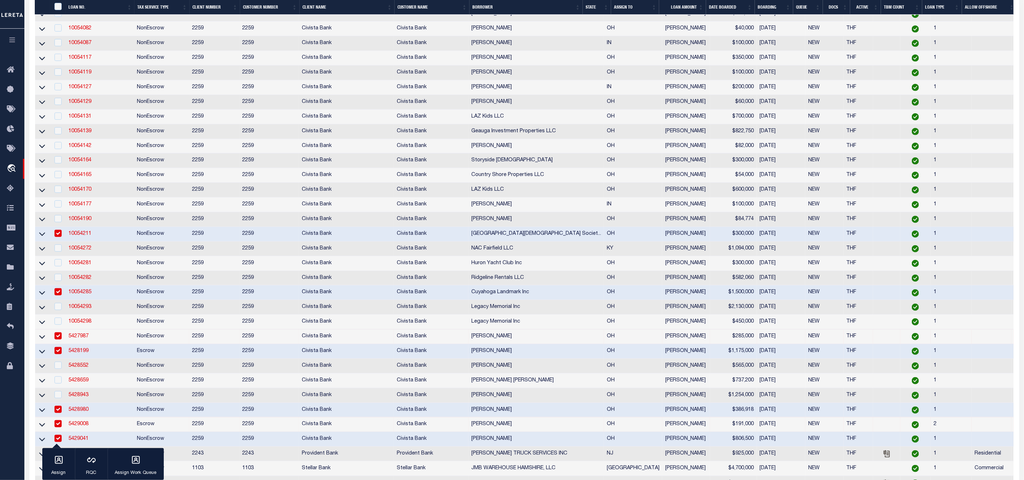
click at [56, 236] on input "checkbox" at bounding box center [57, 233] width 7 height 7
checkbox input "false"
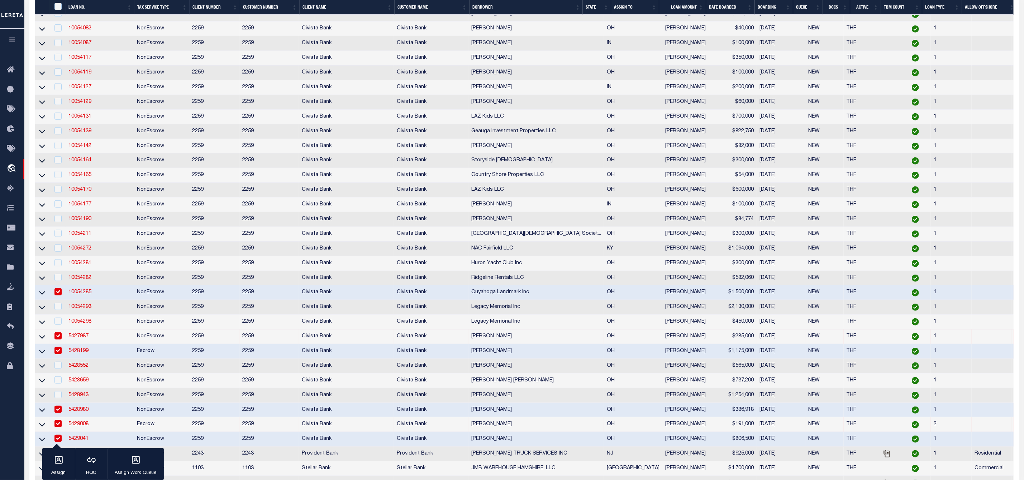
click at [56, 295] on input "checkbox" at bounding box center [57, 291] width 7 height 7
checkbox input "false"
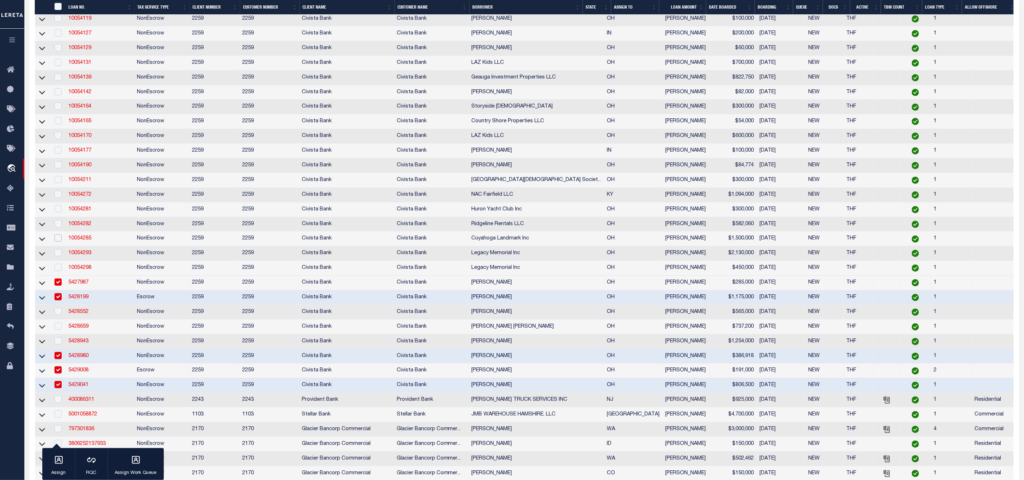
scroll to position [342, 0]
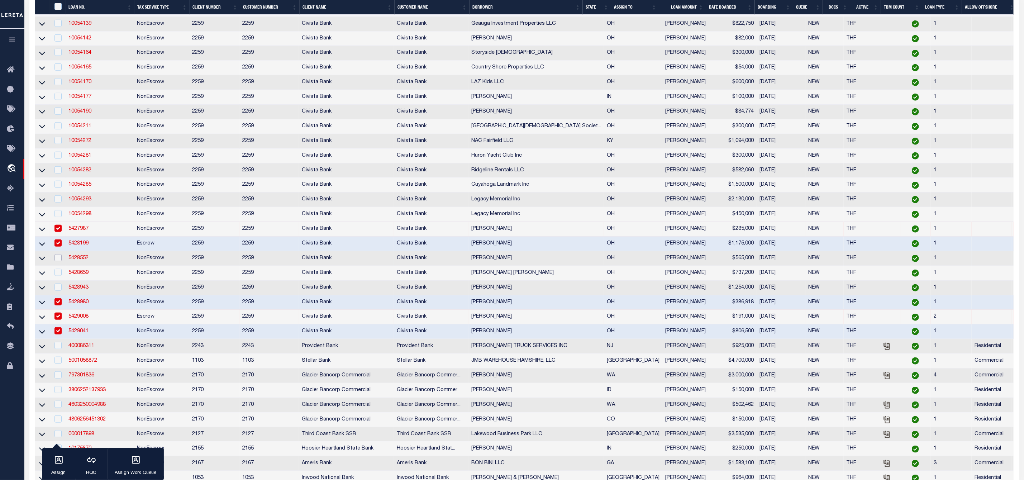
click at [58, 261] on input "checkbox" at bounding box center [57, 257] width 7 height 7
checkbox input "true"
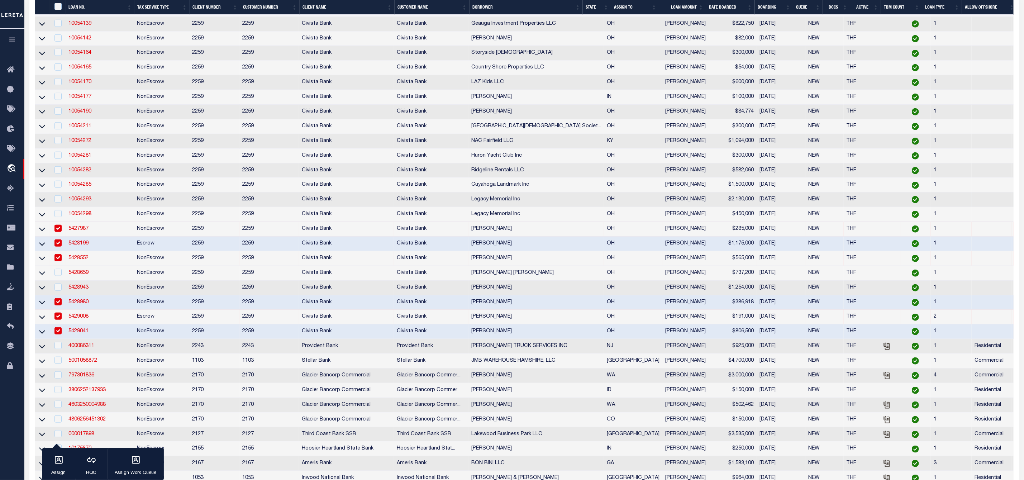
scroll to position [269, 0]
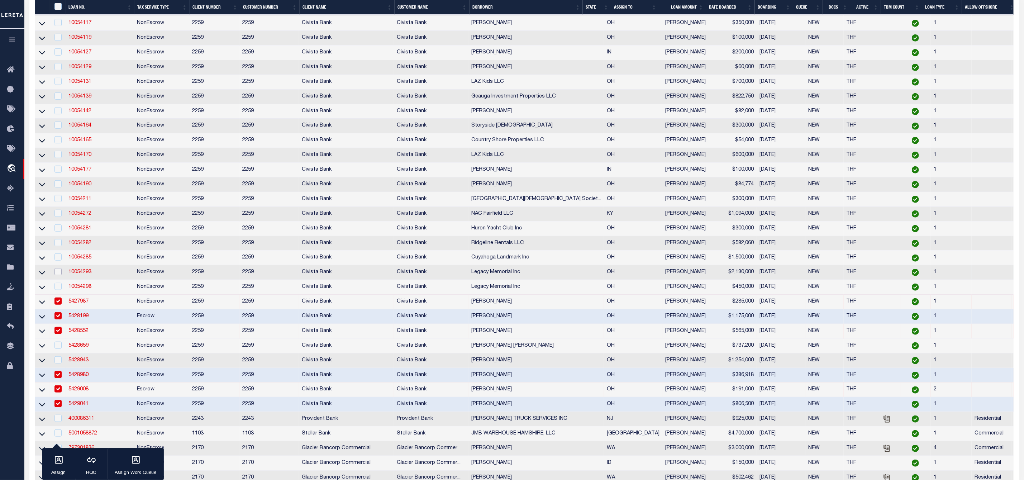
click at [58, 275] on input "checkbox" at bounding box center [57, 271] width 7 height 7
checkbox input "true"
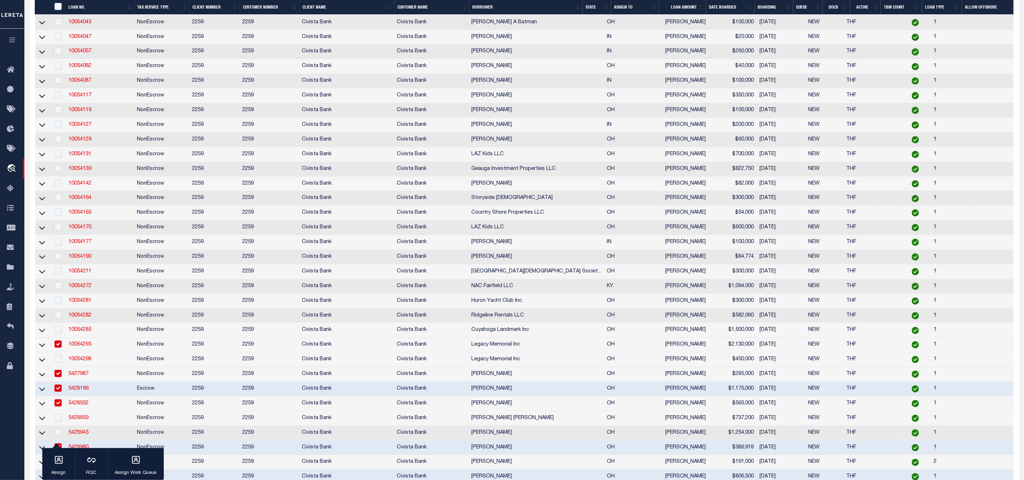
click at [58, 279] on td at bounding box center [58, 272] width 16 height 15
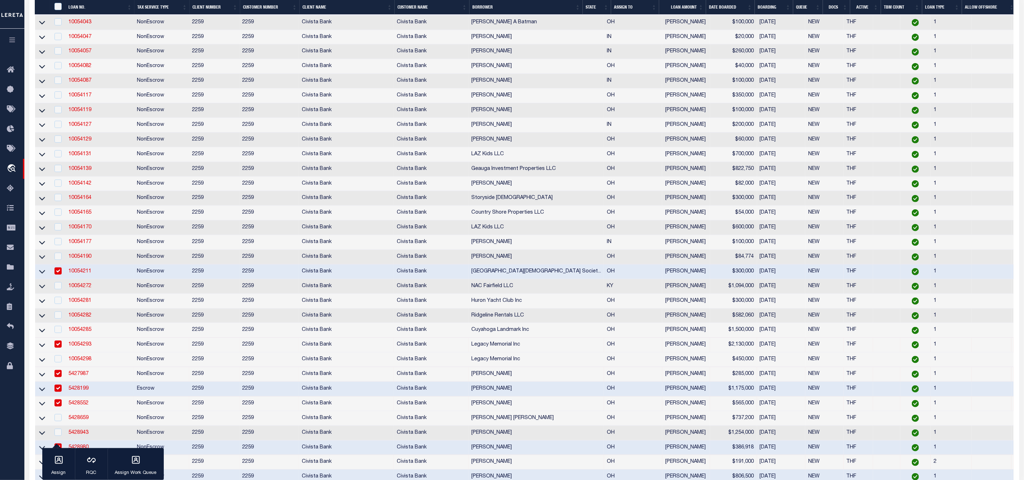
scroll to position [275, 0]
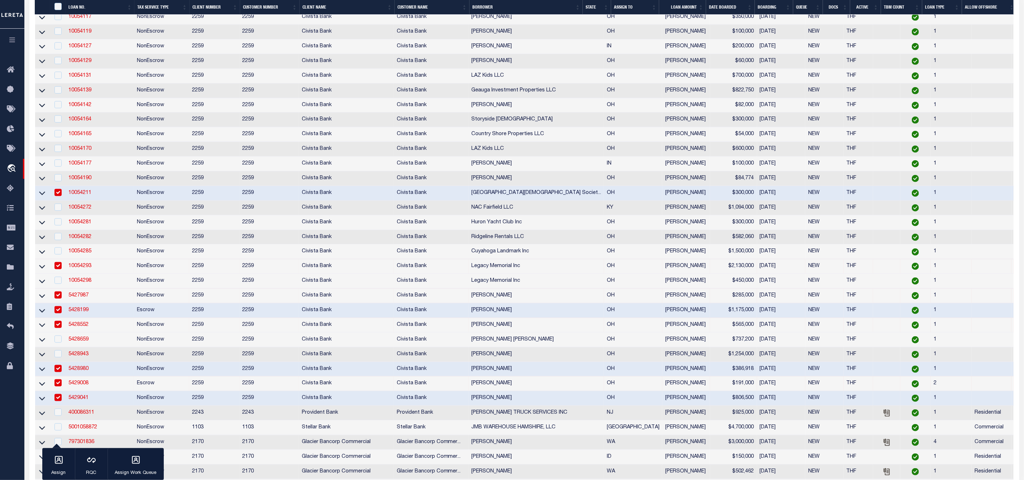
click at [59, 196] on input "checkbox" at bounding box center [57, 192] width 7 height 7
checkbox input "false"
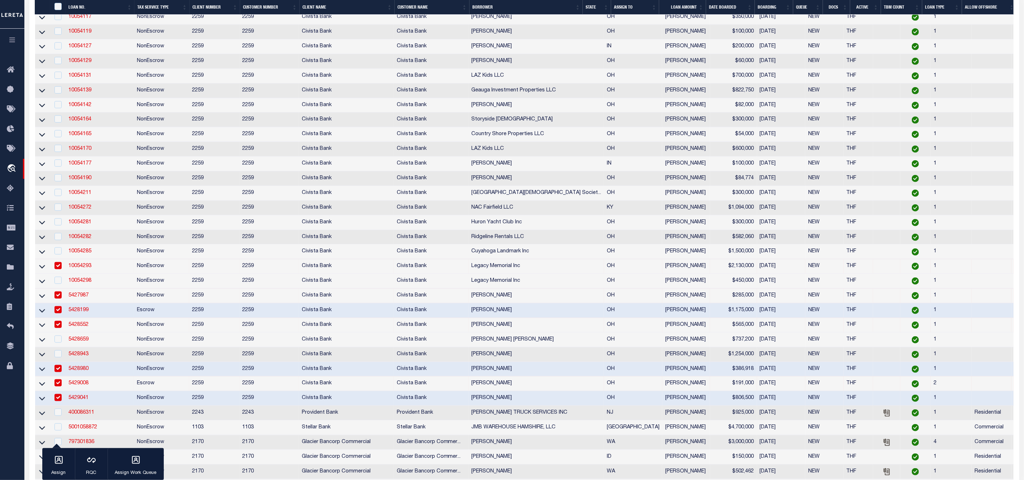
click at [57, 268] on input "checkbox" at bounding box center [57, 265] width 7 height 7
checkbox input "false"
click at [57, 356] on input "checkbox" at bounding box center [57, 353] width 7 height 7
checkbox input "true"
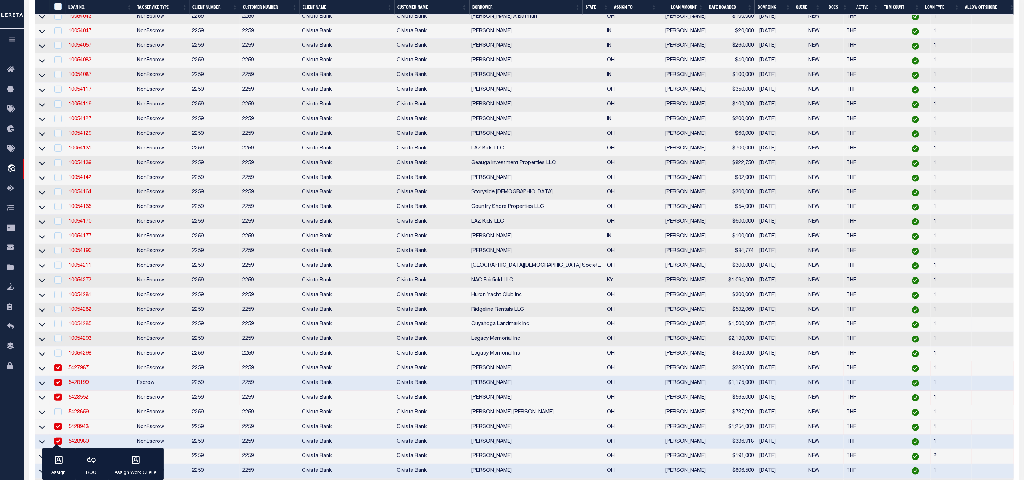
scroll to position [310, 0]
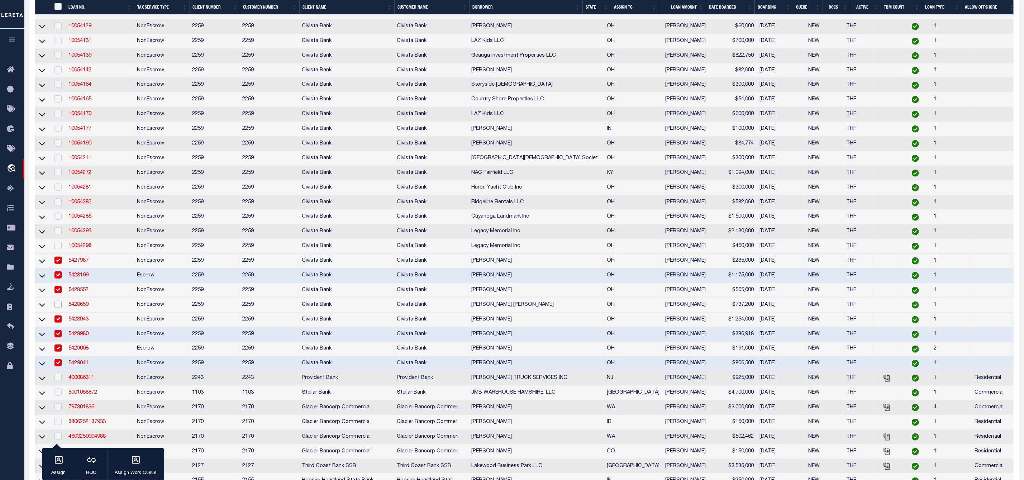
click at [58, 308] on input "checkbox" at bounding box center [57, 304] width 7 height 7
checkbox input "true"
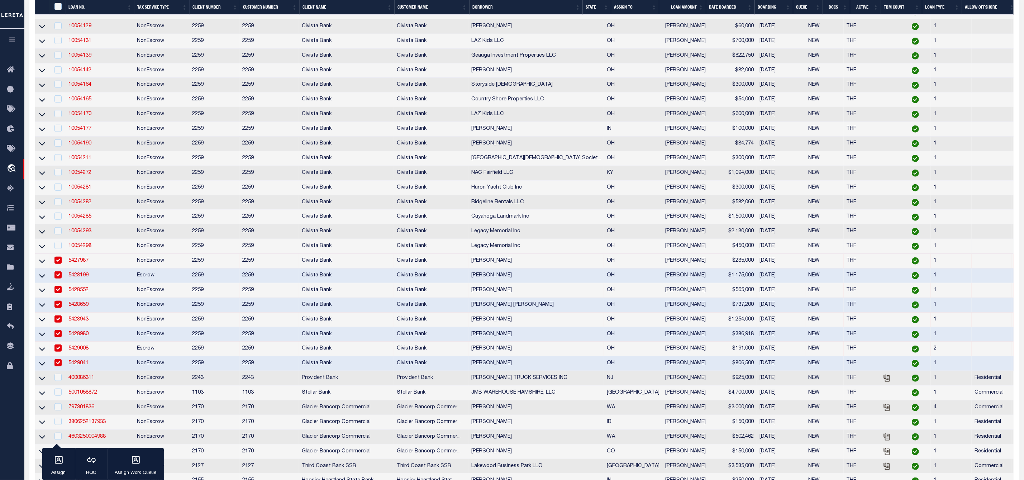
scroll to position [238, 0]
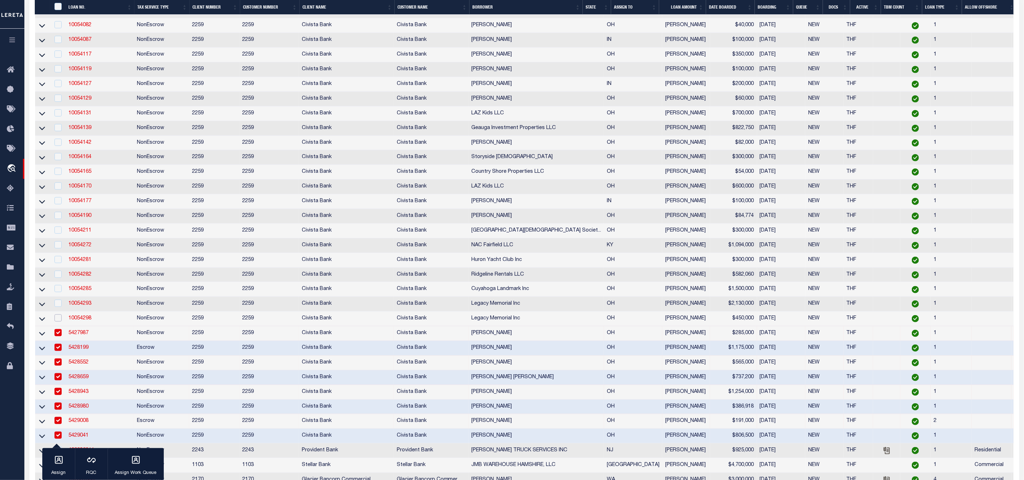
click at [59, 321] on input "checkbox" at bounding box center [57, 317] width 7 height 7
checkbox input "true"
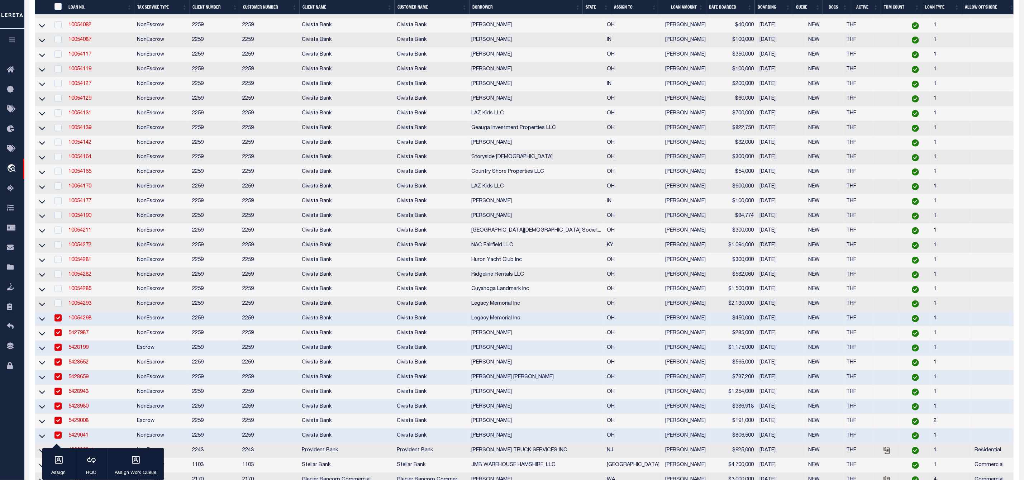
scroll to position [180, 0]
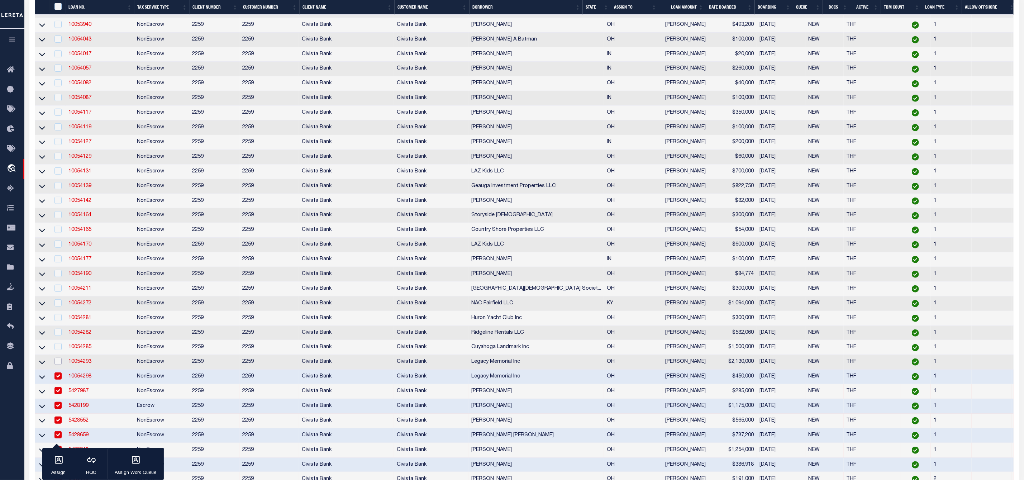
click at [57, 365] on input "checkbox" at bounding box center [57, 361] width 7 height 7
checkbox input "true"
click at [58, 350] on input "checkbox" at bounding box center [57, 346] width 7 height 7
checkbox input "true"
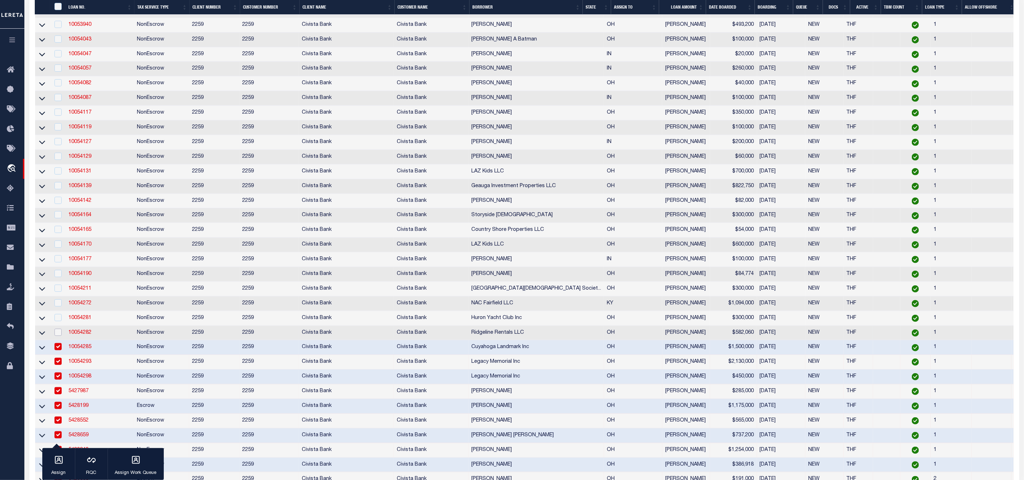
click at [58, 336] on input "checkbox" at bounding box center [57, 332] width 7 height 7
checkbox input "true"
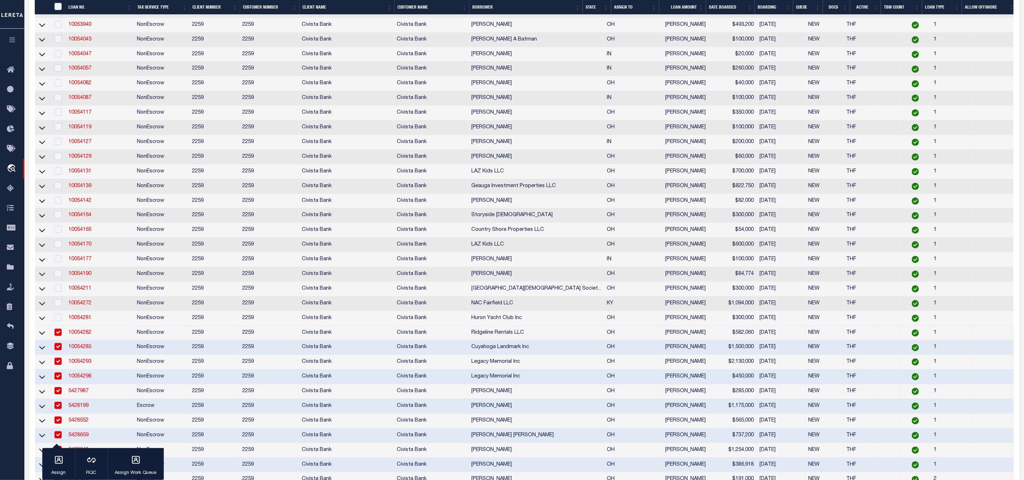
click at [57, 322] on div at bounding box center [58, 318] width 10 height 8
checkbox input "true"
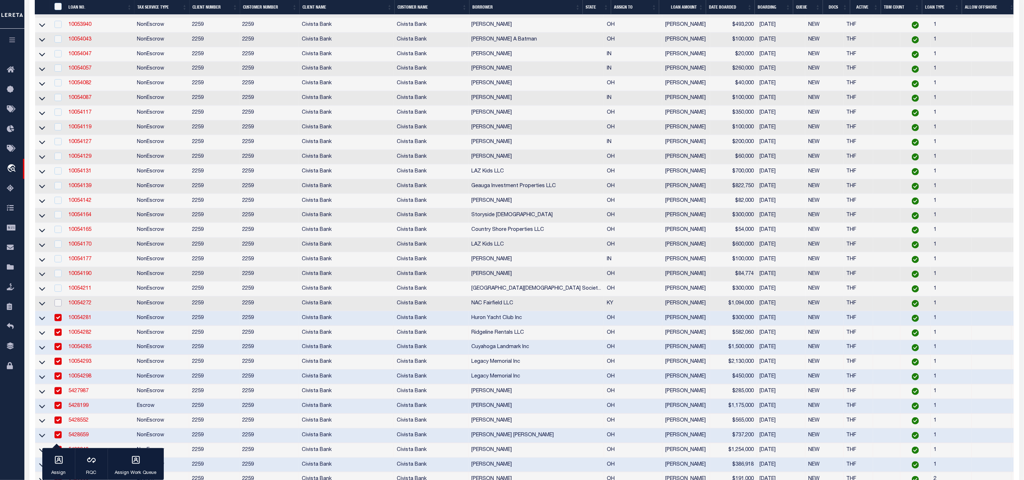
click at [57, 306] on input "checkbox" at bounding box center [57, 302] width 7 height 7
checkbox input "true"
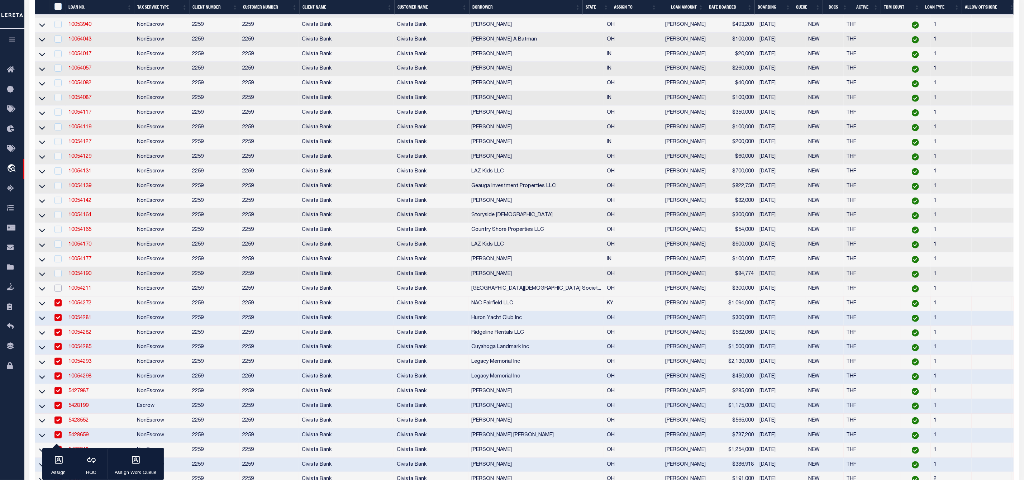
click at [59, 291] on input "checkbox" at bounding box center [57, 288] width 7 height 7
checkbox input "true"
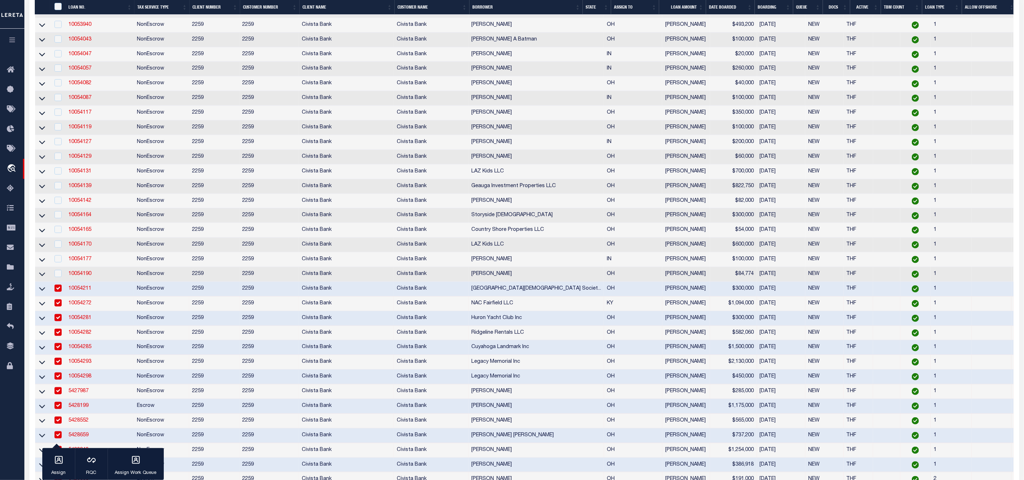
scroll to position [0, 0]
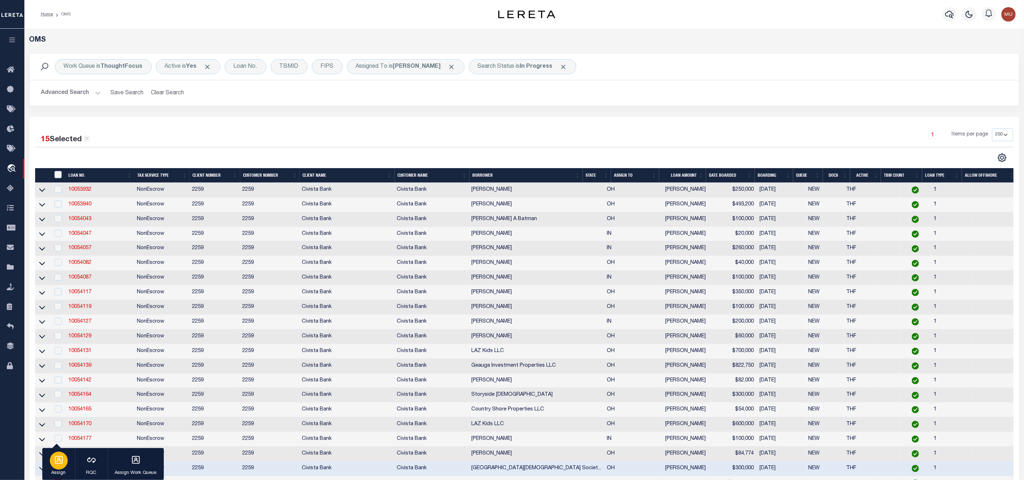
click at [63, 455] on icon "button" at bounding box center [58, 459] width 9 height 9
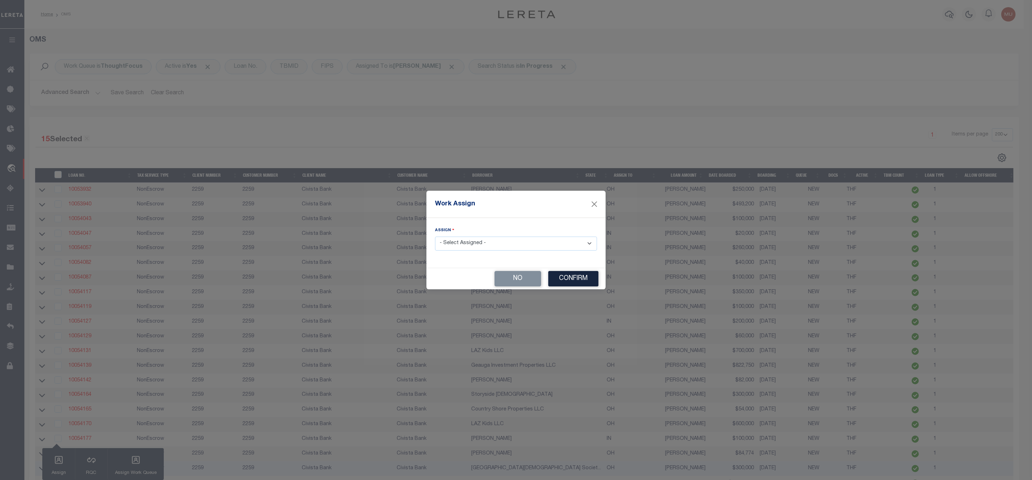
click at [495, 241] on select "- Select Assigned - --Unassigned-- [PERSON_NAME] [PERSON_NAME] [PERSON_NAME] [P…" at bounding box center [516, 244] width 162 height 14
select select "[PERSON_NAME]"
click at [435, 237] on select "- Select Assigned - --Unassigned-- [PERSON_NAME] [PERSON_NAME] [PERSON_NAME] [P…" at bounding box center [516, 244] width 162 height 14
click at [580, 278] on button "Confirm" at bounding box center [573, 278] width 50 height 15
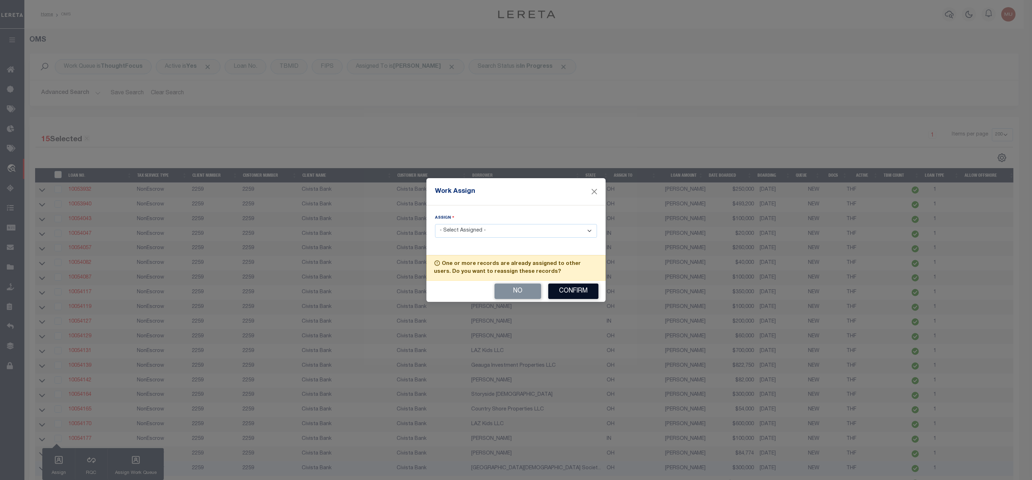
click at [576, 292] on button "Confirm" at bounding box center [573, 291] width 50 height 15
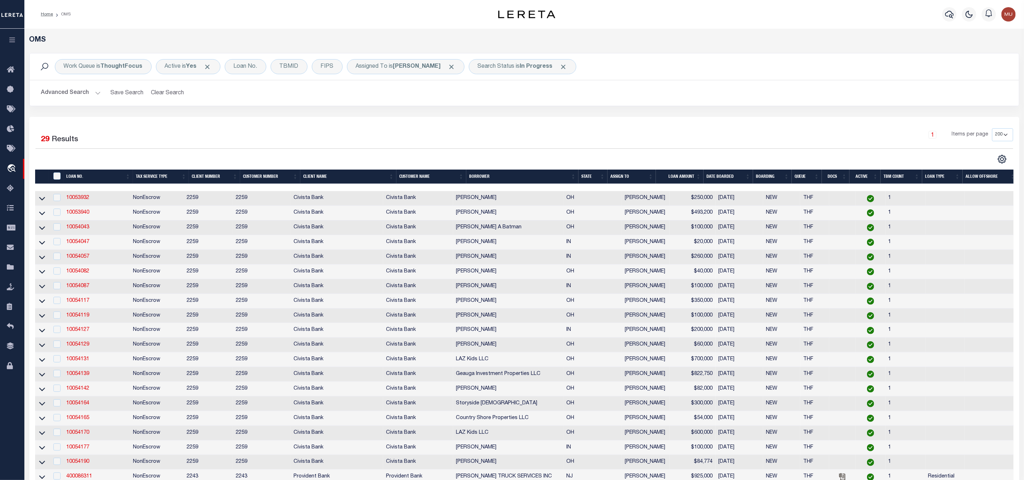
scroll to position [108, 0]
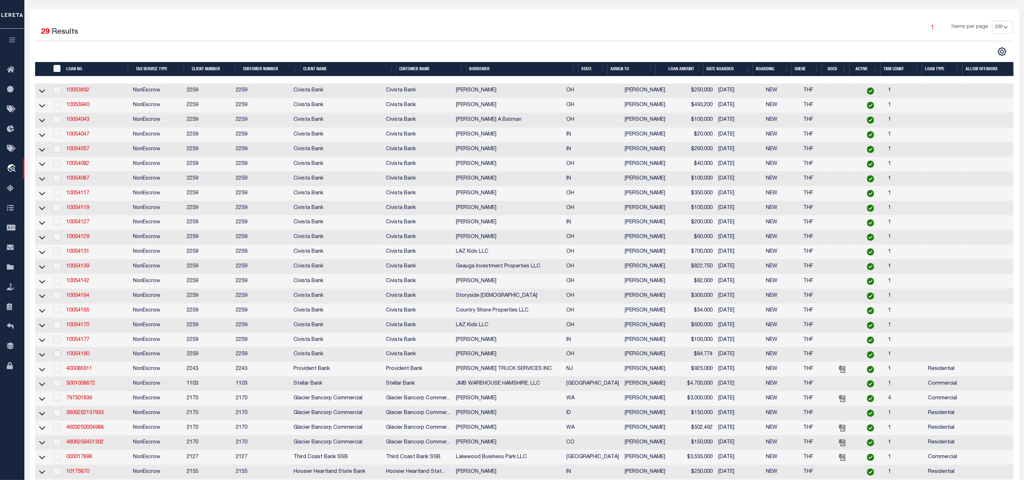
click at [57, 357] on input "checkbox" at bounding box center [56, 353] width 7 height 7
checkbox input "true"
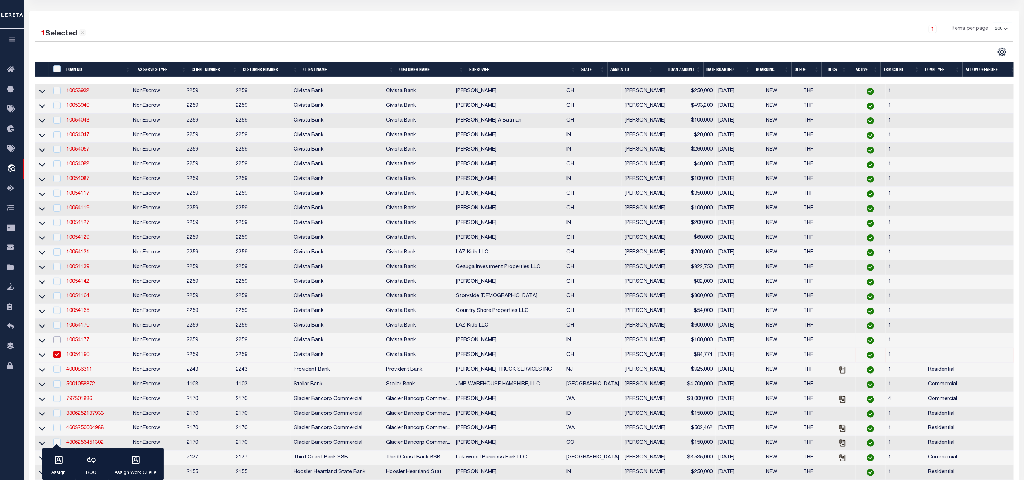
click at [57, 343] on input "checkbox" at bounding box center [56, 339] width 7 height 7
checkbox input "true"
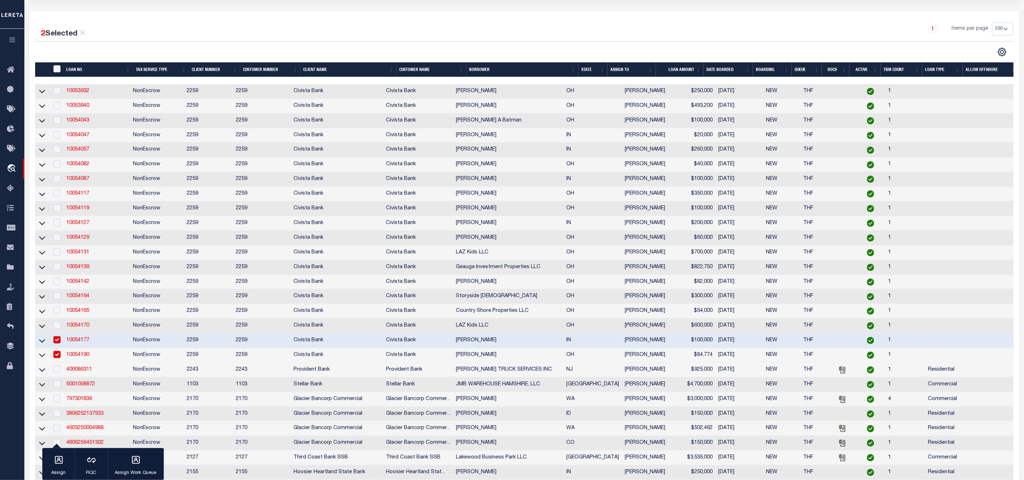
click at [58, 329] on div at bounding box center [56, 325] width 9 height 8
checkbox input "true"
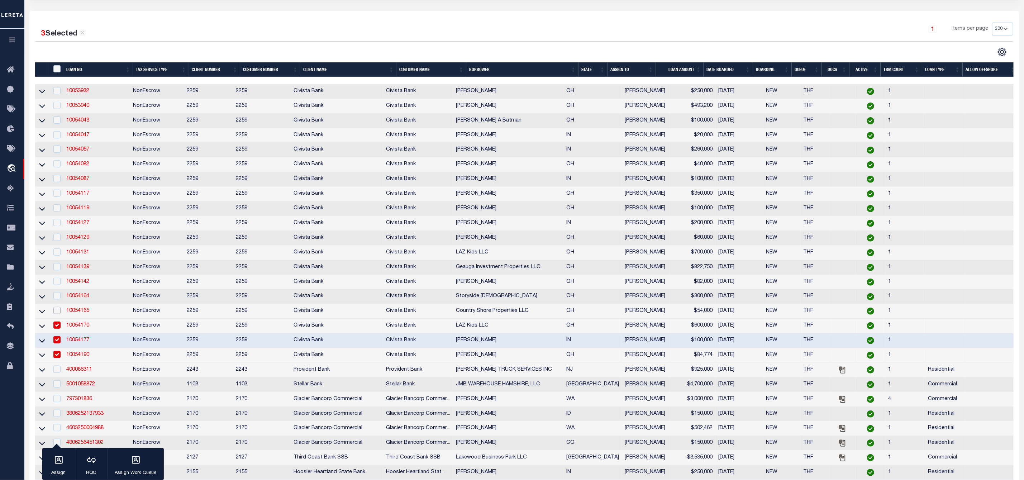
click at [59, 314] on input "checkbox" at bounding box center [56, 310] width 7 height 7
checkbox input "true"
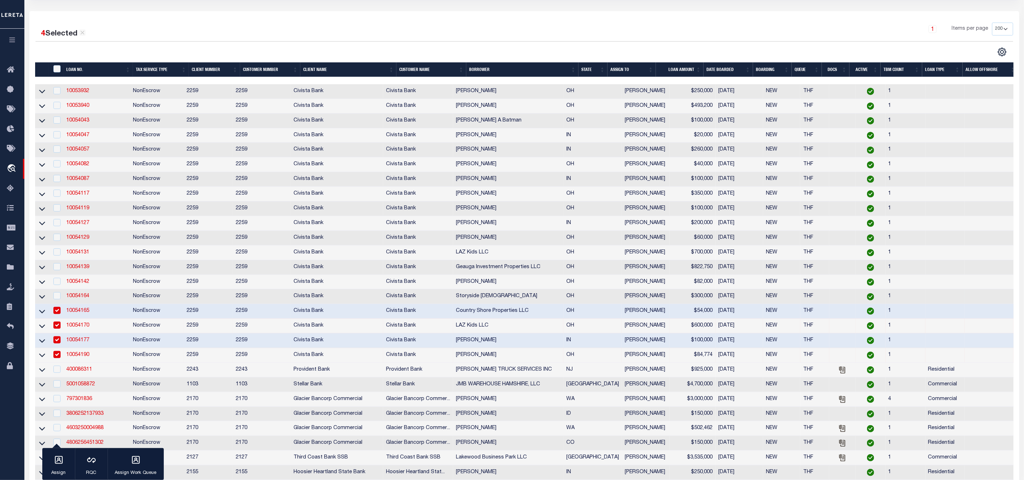
click at [61, 300] on td at bounding box center [56, 296] width 15 height 15
checkbox input "true"
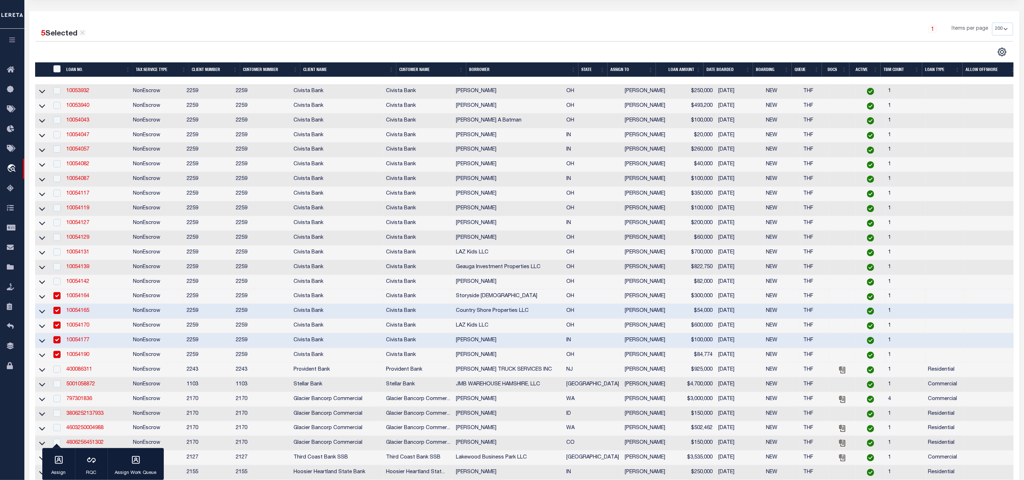
click at [62, 285] on td at bounding box center [56, 282] width 15 height 15
checkbox input "true"
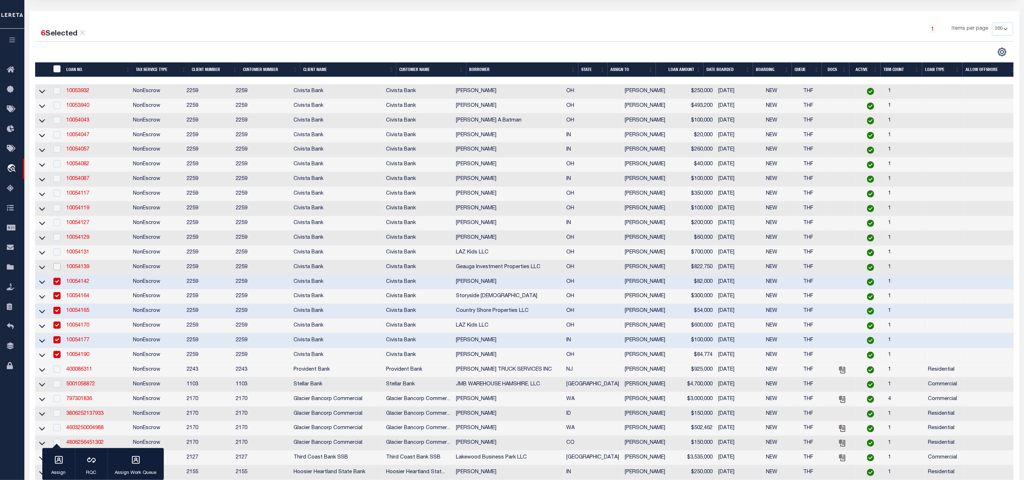
click at [60, 270] on input "checkbox" at bounding box center [56, 266] width 7 height 7
checkbox input "true"
click at [57, 253] on input "checkbox" at bounding box center [56, 251] width 7 height 7
checkbox input "true"
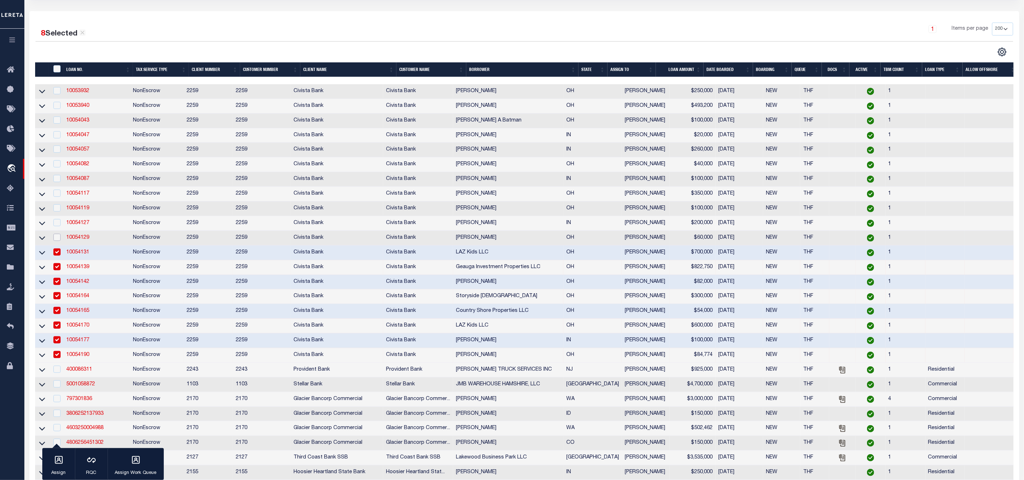
click at [58, 238] on input "checkbox" at bounding box center [56, 237] width 7 height 7
checkbox input "true"
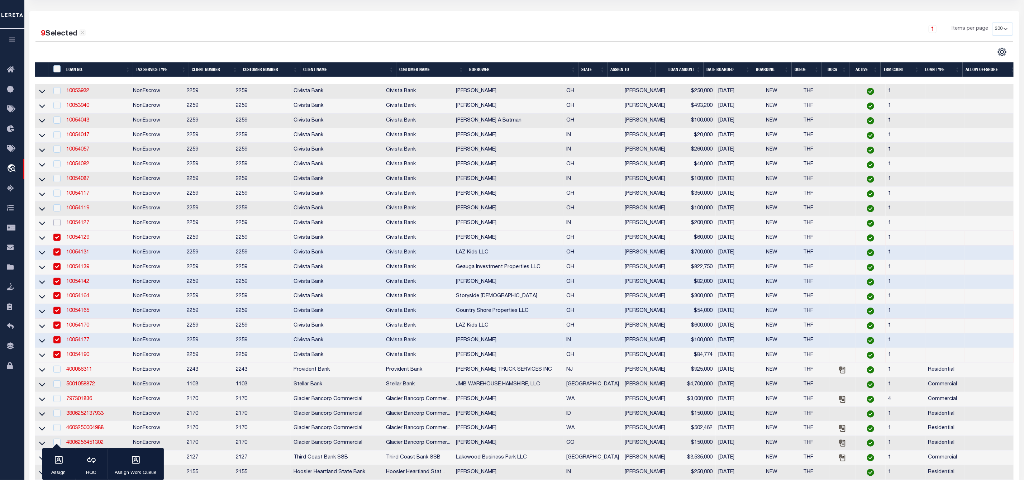
click at [57, 225] on input "checkbox" at bounding box center [56, 222] width 7 height 7
checkbox input "true"
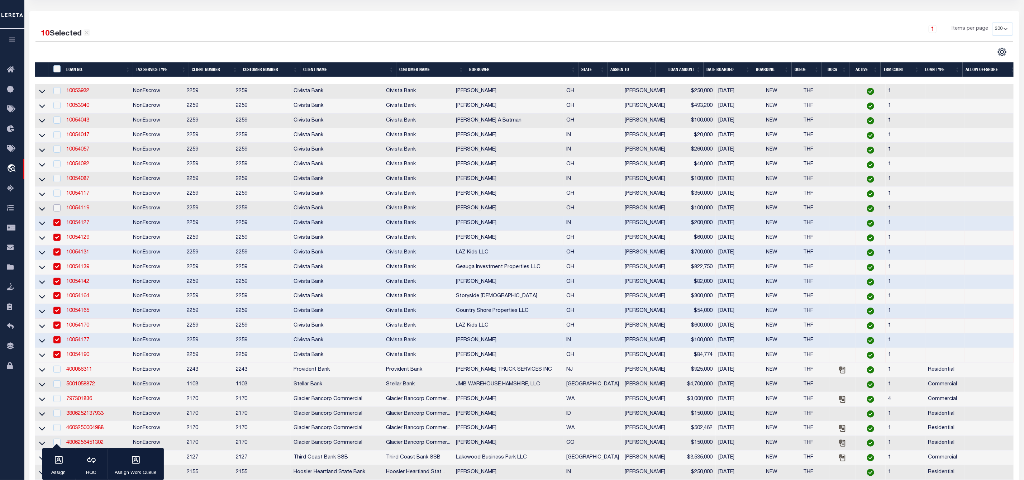
click at [55, 209] on input "checkbox" at bounding box center [56, 207] width 7 height 7
checkbox input "true"
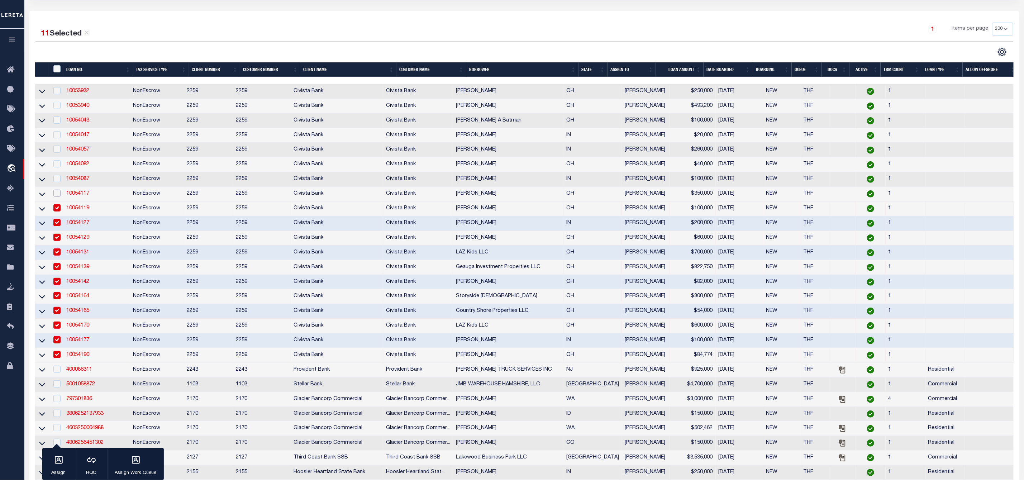
click at [54, 196] on input "checkbox" at bounding box center [56, 193] width 7 height 7
checkbox input "true"
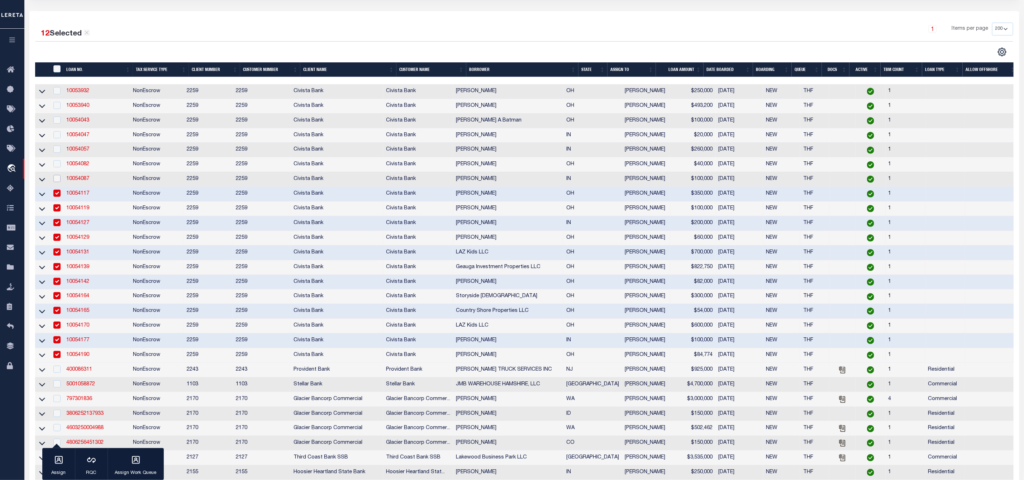
click at [58, 177] on input "checkbox" at bounding box center [56, 178] width 7 height 7
checkbox input "true"
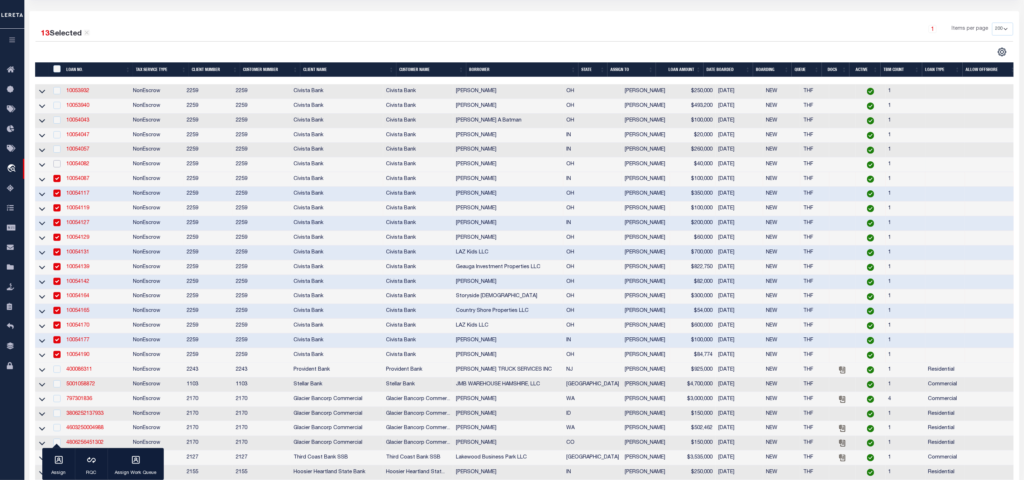
click at [58, 166] on input "checkbox" at bounding box center [56, 163] width 7 height 7
checkbox input "true"
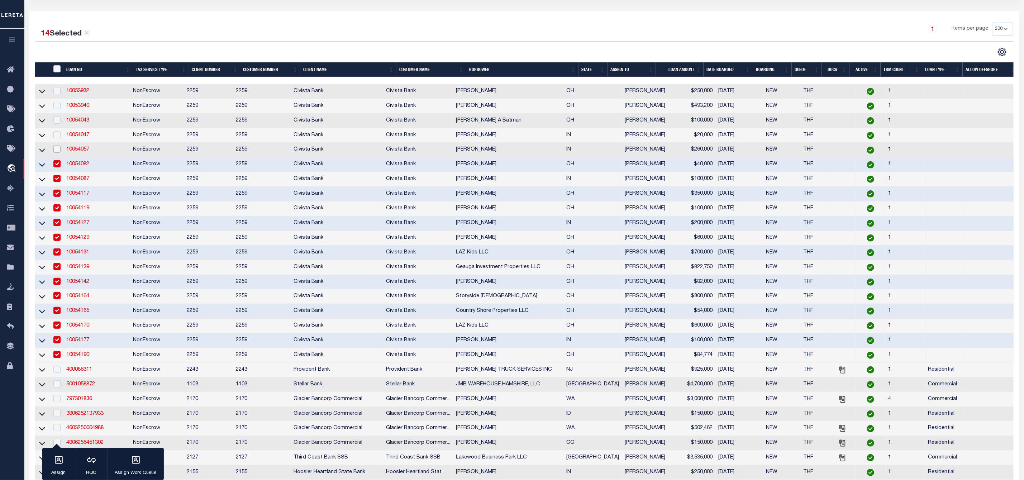
click at [58, 153] on input "checkbox" at bounding box center [56, 149] width 7 height 7
checkbox input "true"
click at [58, 135] on input "checkbox" at bounding box center [56, 134] width 7 height 7
checkbox input "true"
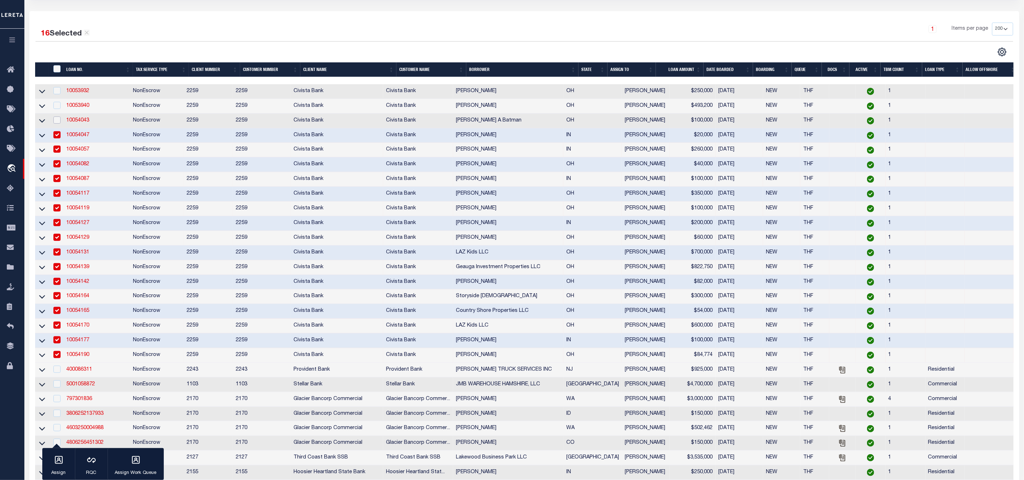
click at [58, 121] on input "checkbox" at bounding box center [56, 119] width 7 height 7
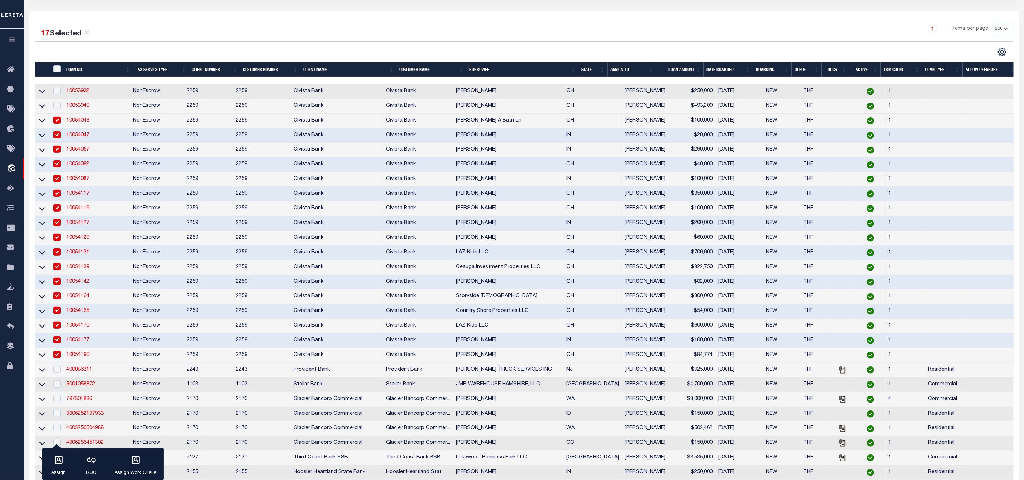
click at [58, 124] on input "checkbox" at bounding box center [56, 119] width 7 height 7
checkbox input "false"
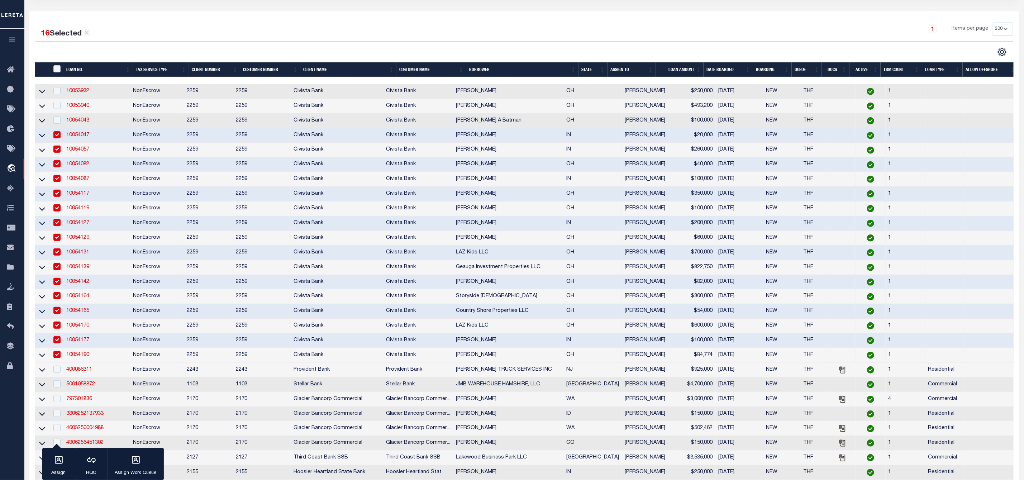
click at [58, 138] on input "checkbox" at bounding box center [56, 134] width 7 height 7
checkbox input "false"
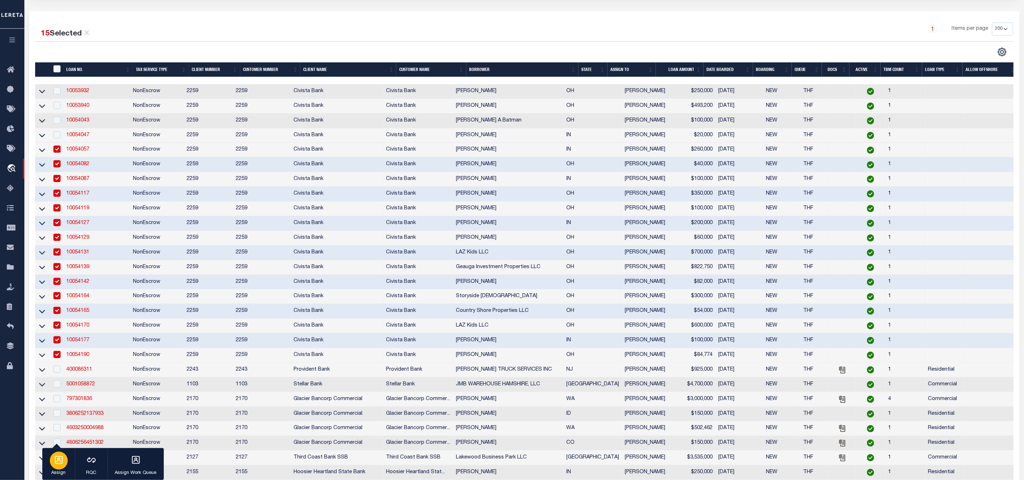
click at [57, 455] on icon "button" at bounding box center [58, 459] width 9 height 9
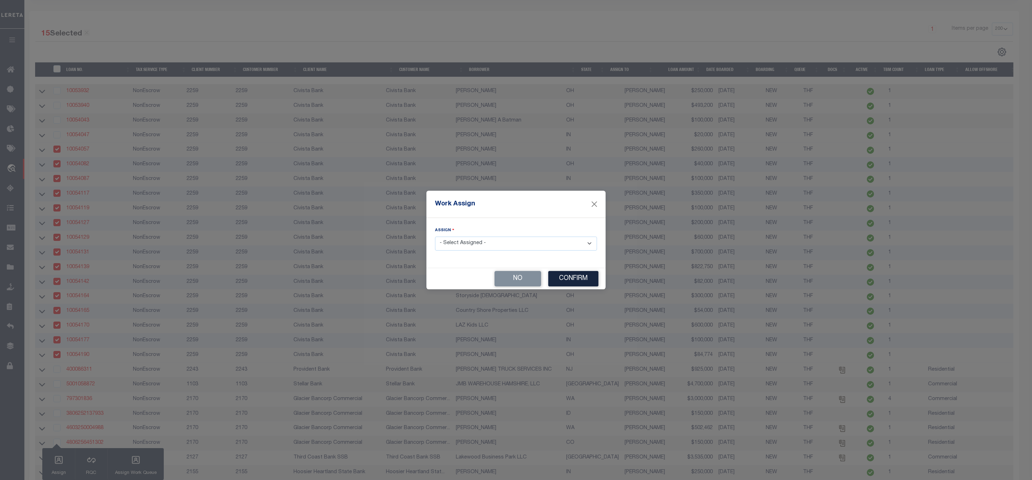
click at [490, 244] on select "- Select Assigned - --Unassigned-- [PERSON_NAME] [PERSON_NAME] [PERSON_NAME] [P…" at bounding box center [516, 244] width 162 height 14
select select "[PERSON_NAME]"
click at [435, 237] on select "- Select Assigned - --Unassigned-- [PERSON_NAME] [PERSON_NAME] [PERSON_NAME] [P…" at bounding box center [516, 244] width 162 height 14
click at [581, 281] on button "Confirm" at bounding box center [573, 278] width 50 height 15
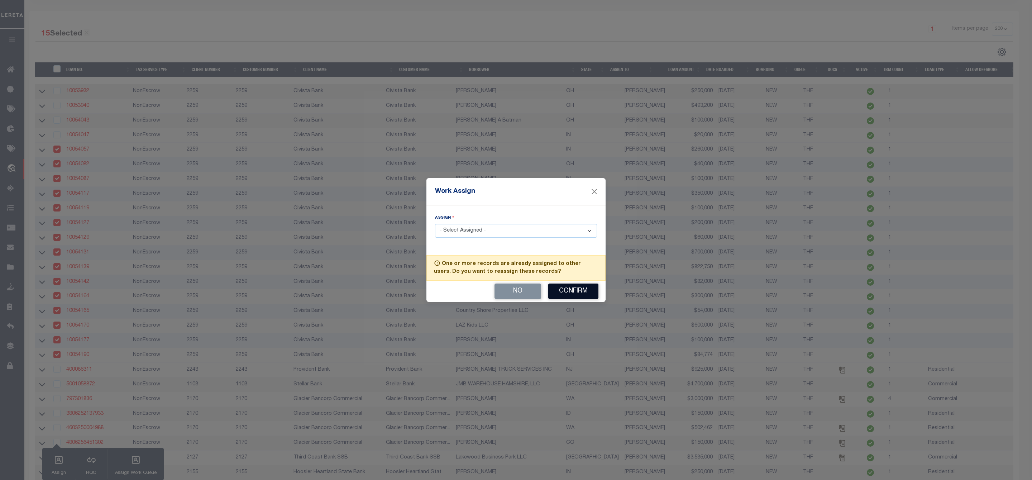
click at [578, 291] on button "Confirm" at bounding box center [573, 291] width 50 height 15
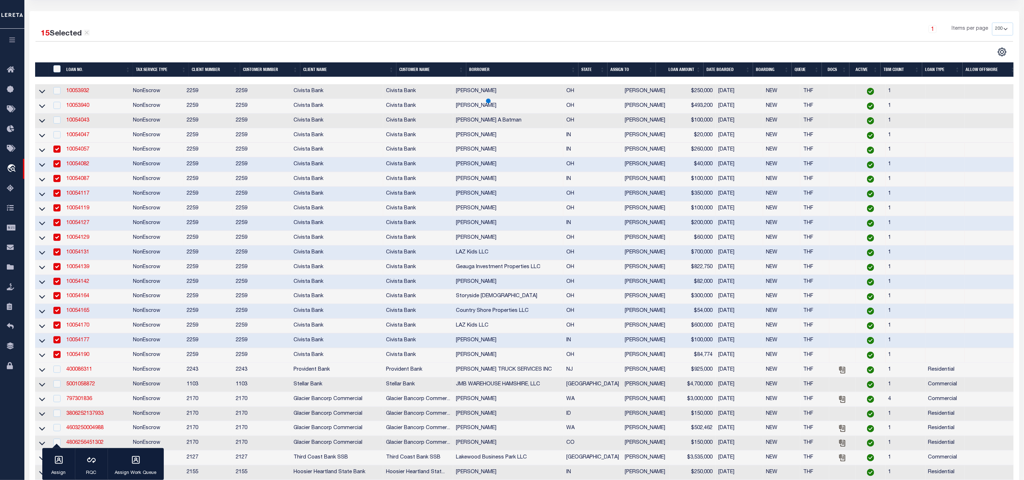
scroll to position [56, 0]
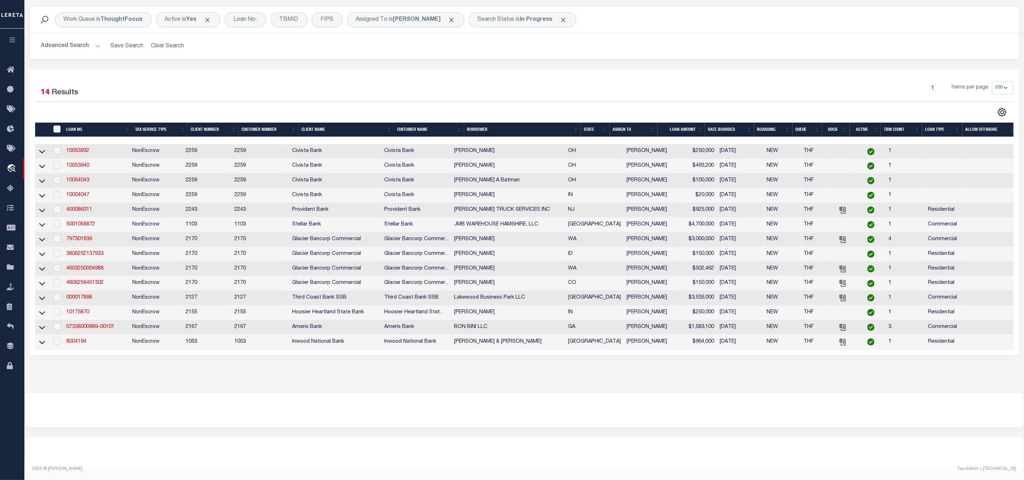
click at [56, 123] on th "" at bounding box center [56, 130] width 15 height 15
click at [59, 125] on input "" at bounding box center [56, 128] width 7 height 7
checkbox input "true"
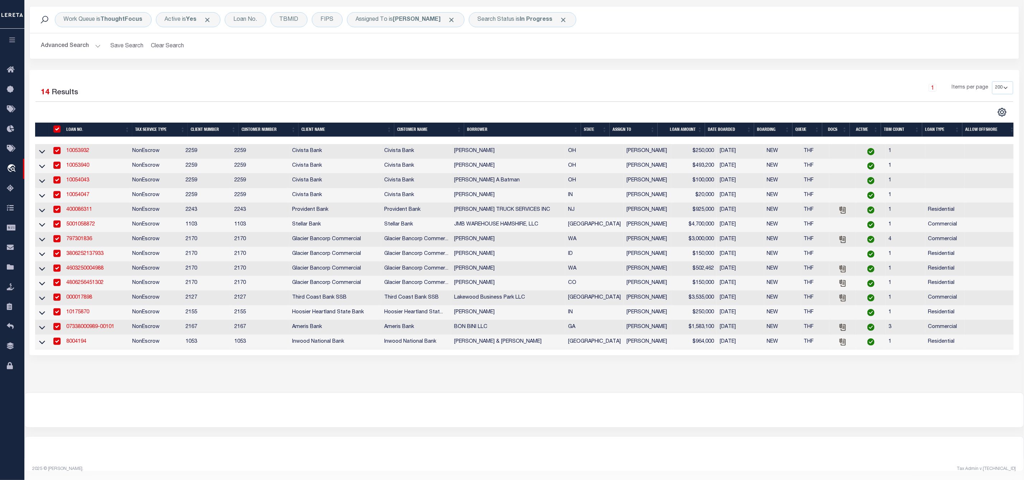
checkbox input "true"
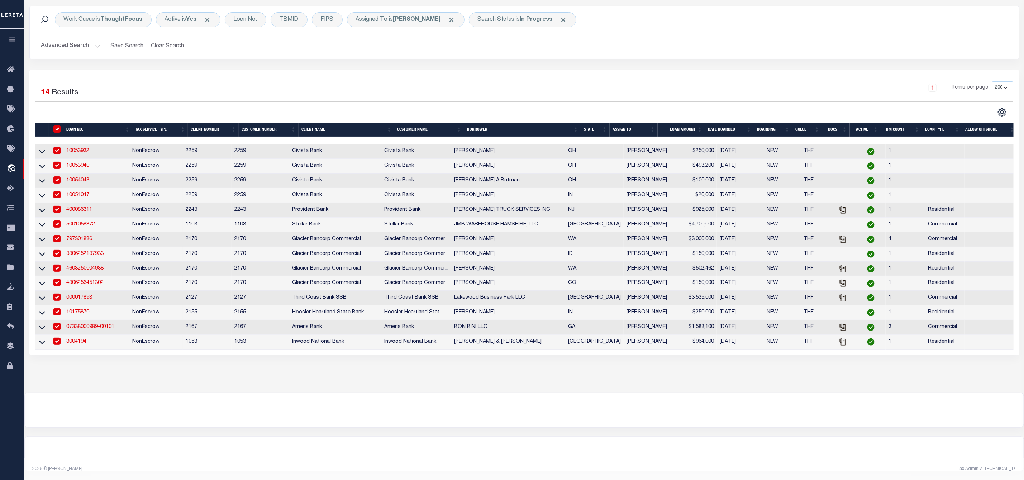
checkbox input "true"
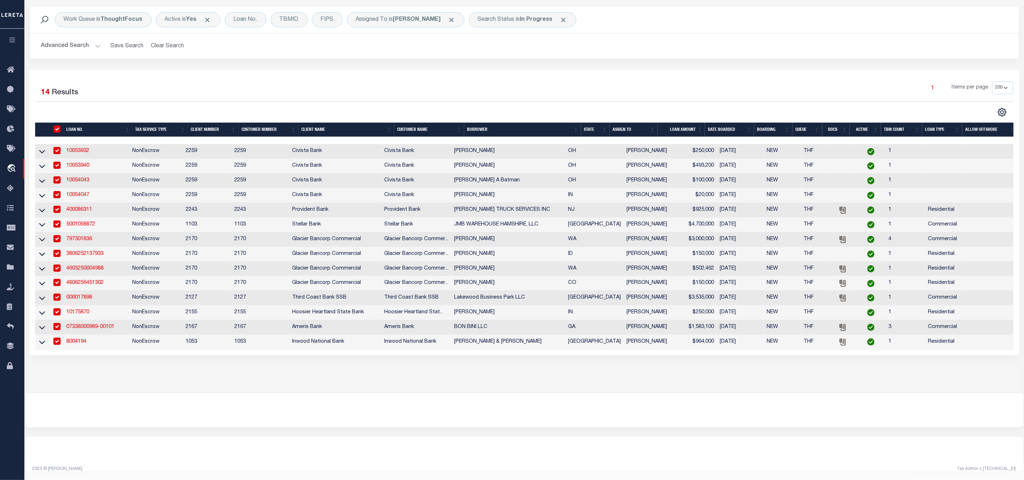
checkbox input "true"
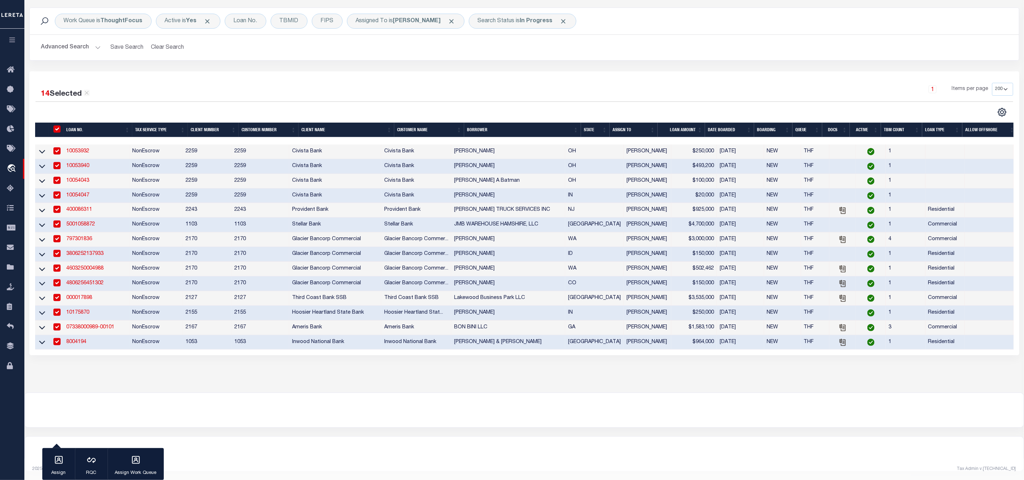
scroll to position [55, 0]
click at [55, 464] on icon "button" at bounding box center [58, 459] width 9 height 9
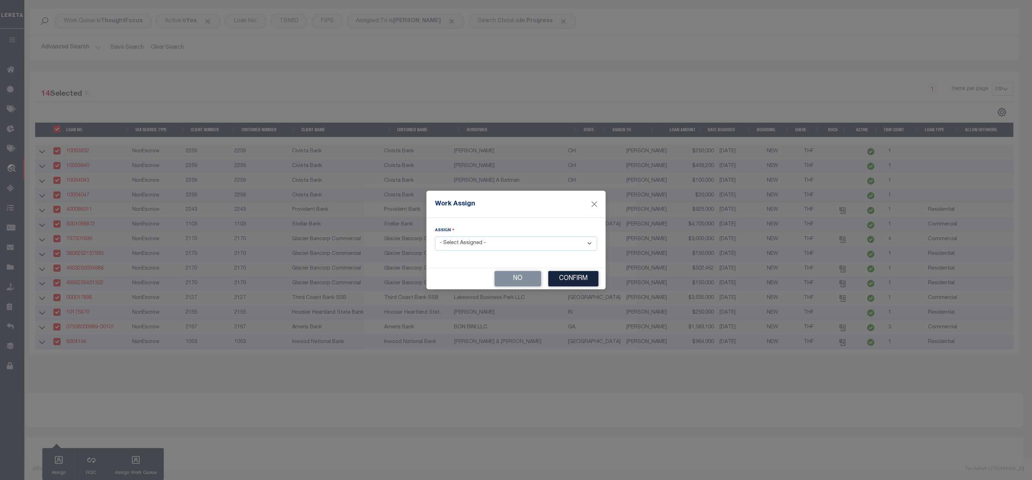
click at [468, 244] on select "- Select Assigned - --Unassigned-- [PERSON_NAME] [PERSON_NAME] [PERSON_NAME] [P…" at bounding box center [516, 244] width 162 height 14
select select "[PERSON_NAME]"
click at [435, 237] on select "- Select Assigned - --Unassigned-- [PERSON_NAME] [PERSON_NAME] [PERSON_NAME] [P…" at bounding box center [516, 244] width 162 height 14
click at [576, 281] on button "Confirm" at bounding box center [573, 278] width 50 height 15
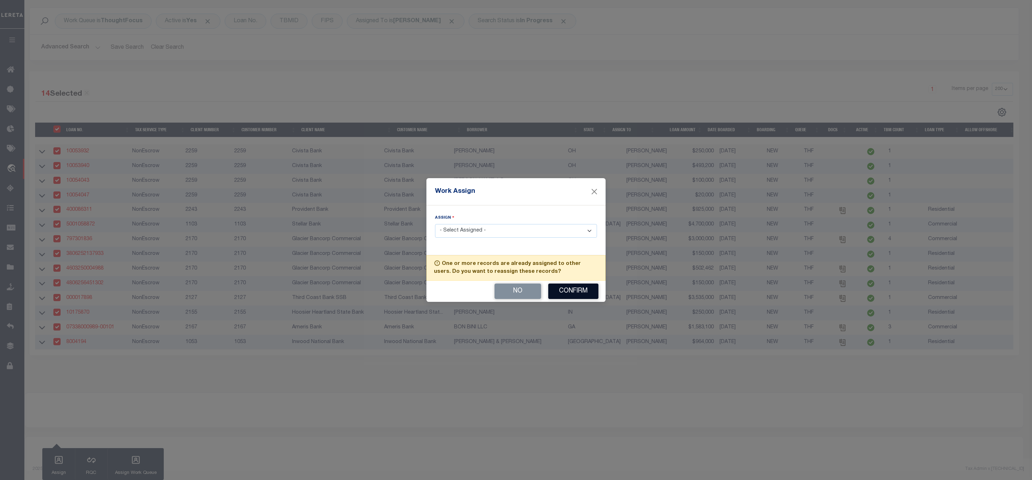
click at [569, 291] on button "Confirm" at bounding box center [573, 291] width 50 height 15
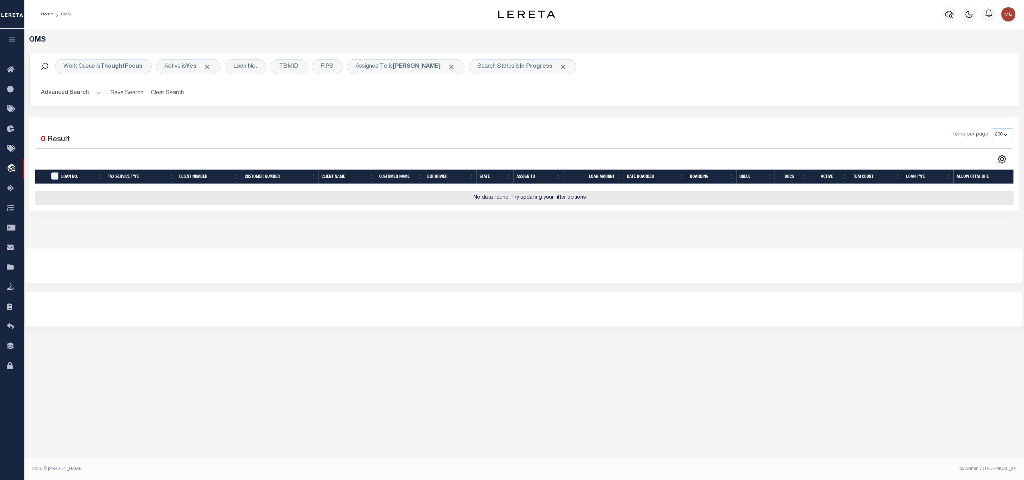
scroll to position [0, 0]
click at [520, 68] on b "In Progress" at bounding box center [536, 67] width 33 height 6
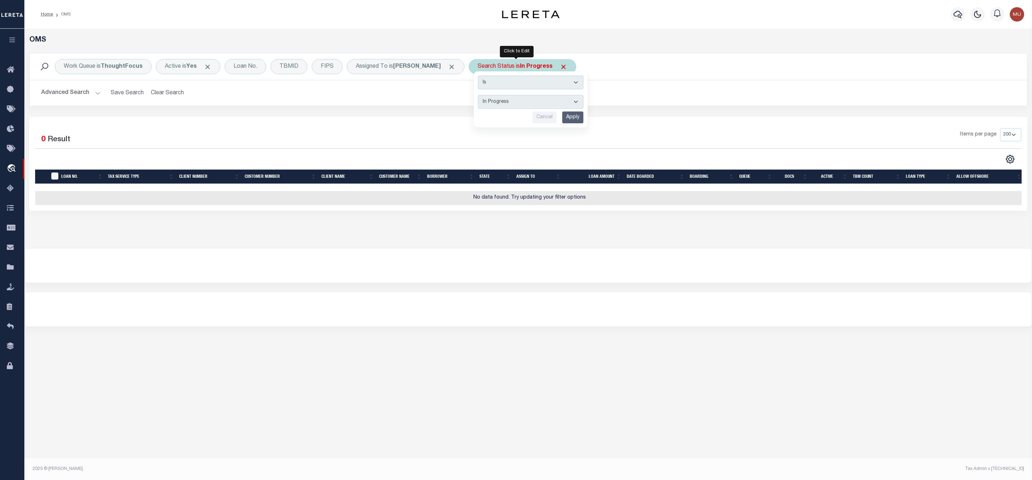
click at [504, 97] on select "Automated Search Bad Parcel Complete Duplicate Parcel High Dollar Reporting In …" at bounding box center [530, 102] width 105 height 14
select select "RD"
click at [478, 96] on select "Automated Search Bad Parcel Complete Duplicate Parcel High Dollar Reporting In …" at bounding box center [530, 102] width 105 height 14
click at [563, 120] on input "Apply" at bounding box center [572, 117] width 21 height 12
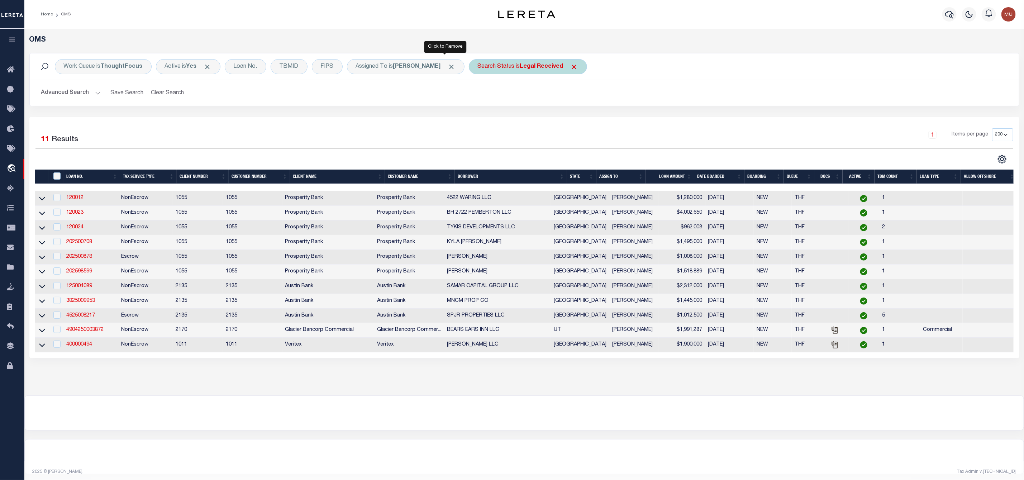
drag, startPoint x: 445, startPoint y: 69, endPoint x: 437, endPoint y: 72, distance: 9.3
click at [448, 69] on span "Click to Remove" at bounding box center [452, 67] width 8 height 8
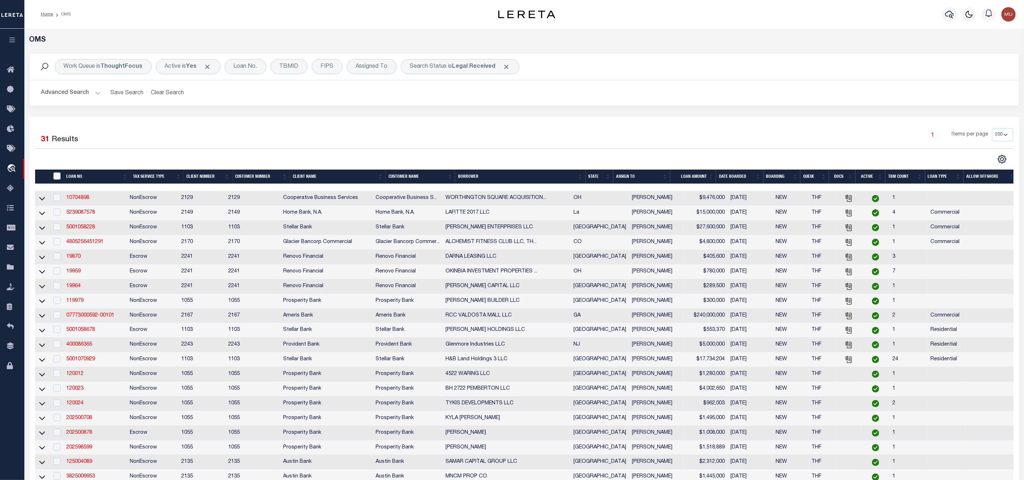
click at [665, 176] on th "ASSIGN TO" at bounding box center [641, 177] width 57 height 15
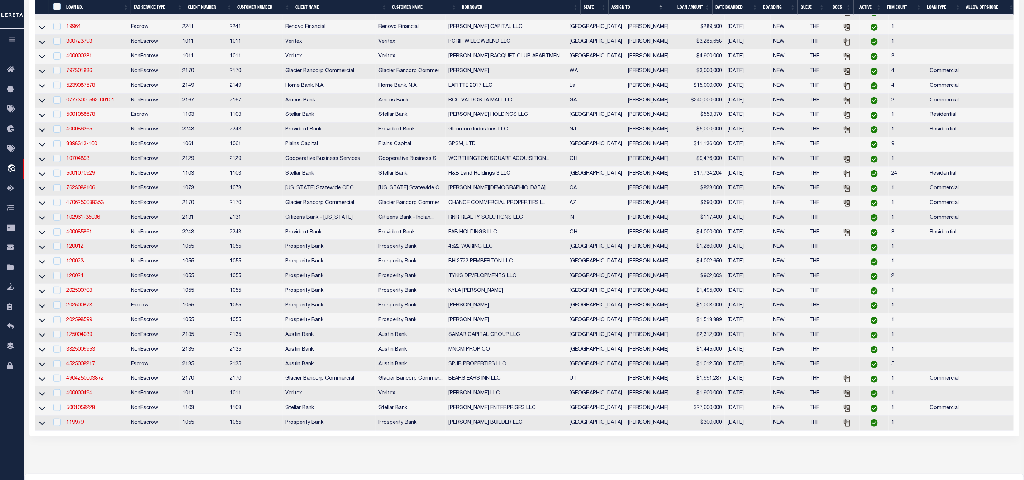
scroll to position [303, 0]
